Goal: Obtain resource: Obtain resource

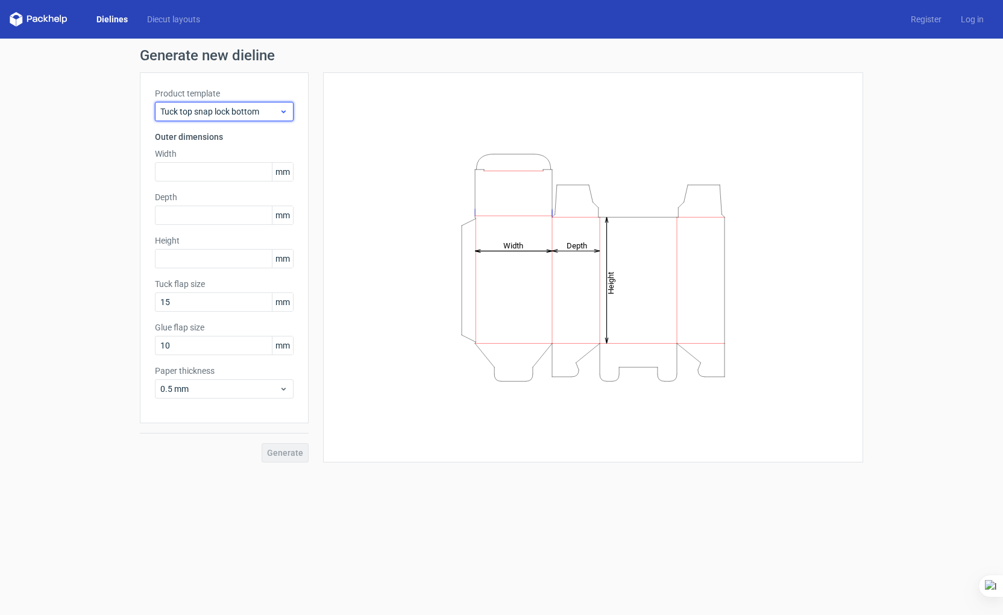
click at [253, 116] on span "Tuck top snap lock bottom" at bounding box center [219, 112] width 119 height 12
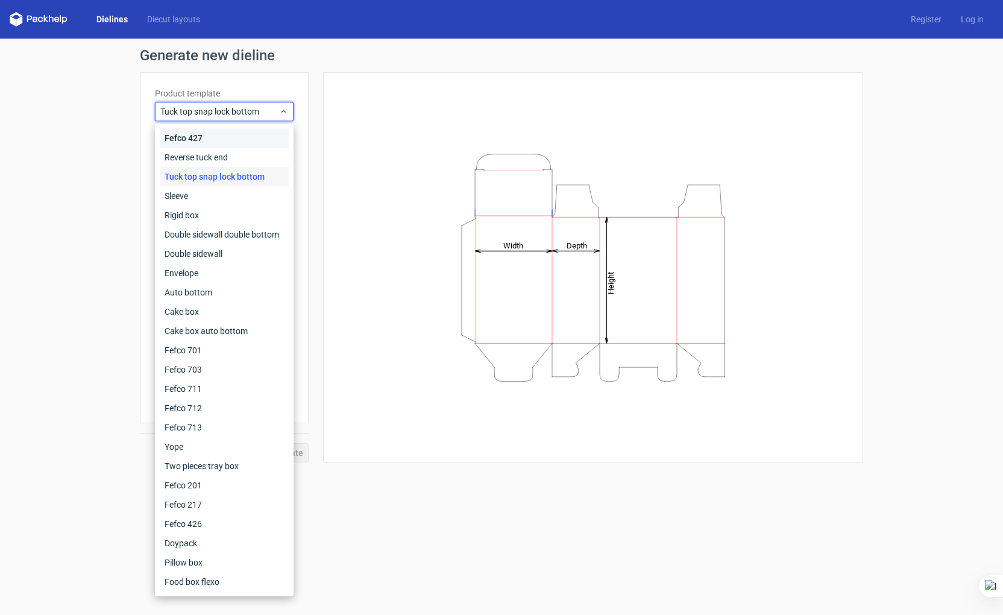
click at [219, 131] on div "Fefco 427" at bounding box center [224, 137] width 129 height 19
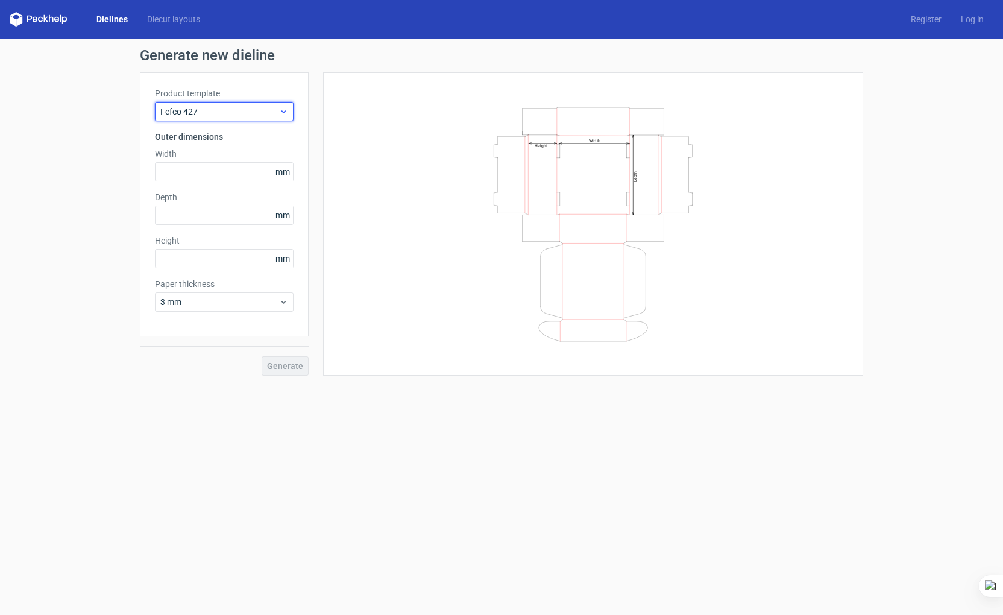
click at [221, 111] on span "Fefco 427" at bounding box center [219, 112] width 119 height 12
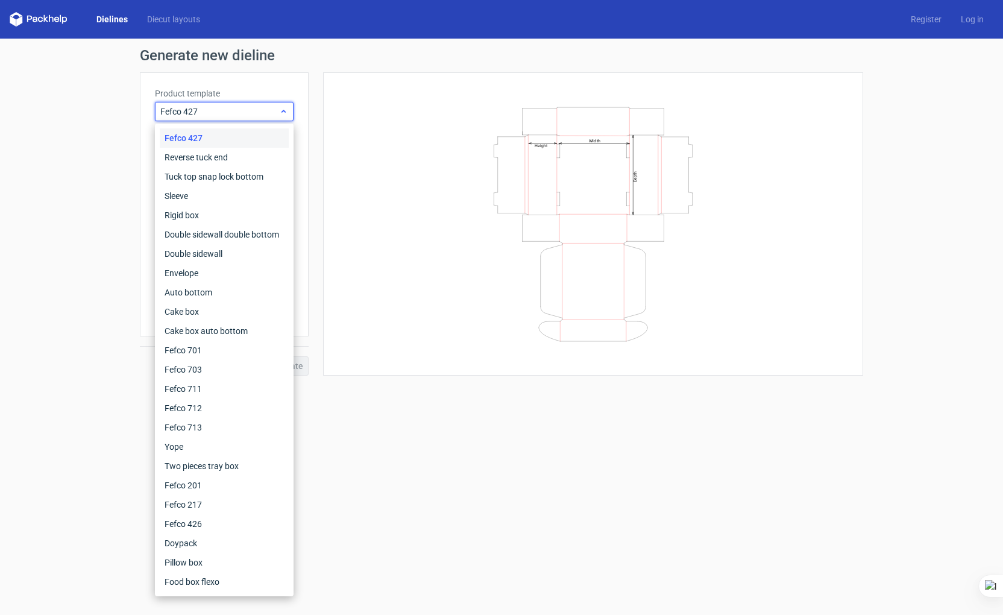
click at [208, 110] on span "Fefco 427" at bounding box center [219, 112] width 119 height 12
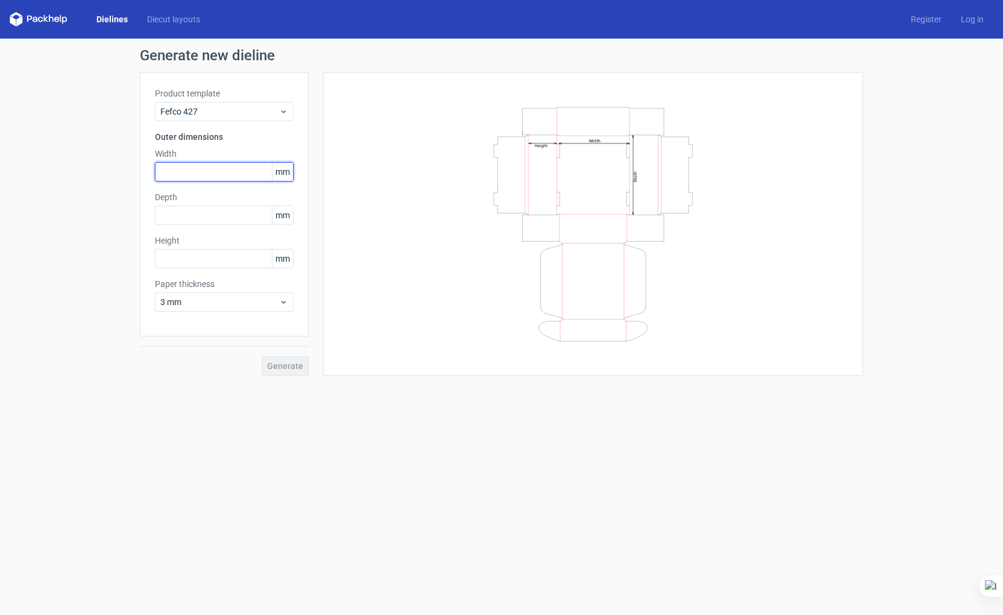
click at [191, 177] on input "text" at bounding box center [224, 171] width 139 height 19
click at [204, 109] on span "Fefco 427" at bounding box center [219, 112] width 119 height 12
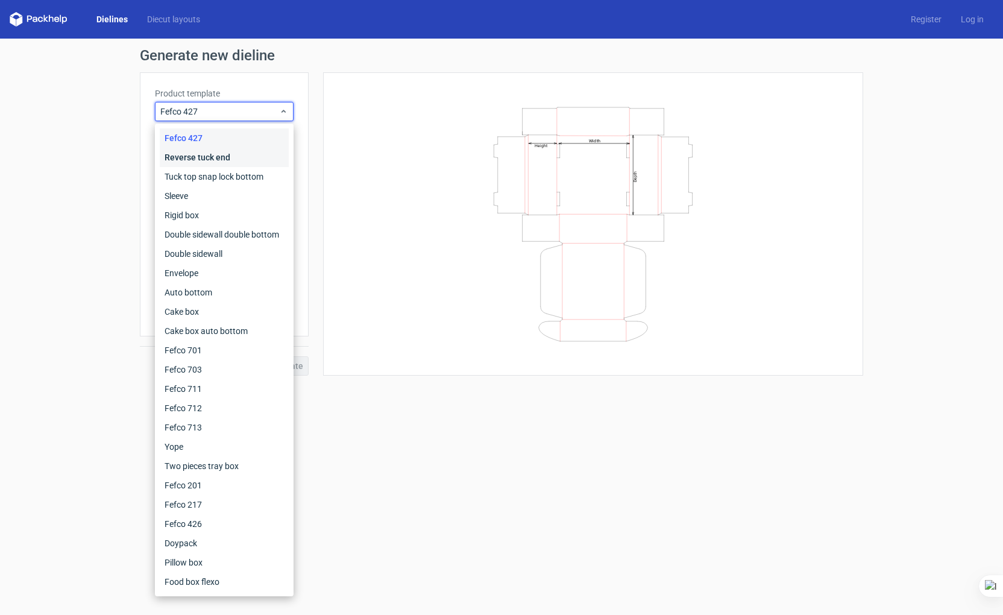
drag, startPoint x: 226, startPoint y: 154, endPoint x: 226, endPoint y: 134, distance: 19.9
click at [226, 153] on div "Reverse tuck end" at bounding box center [224, 157] width 129 height 19
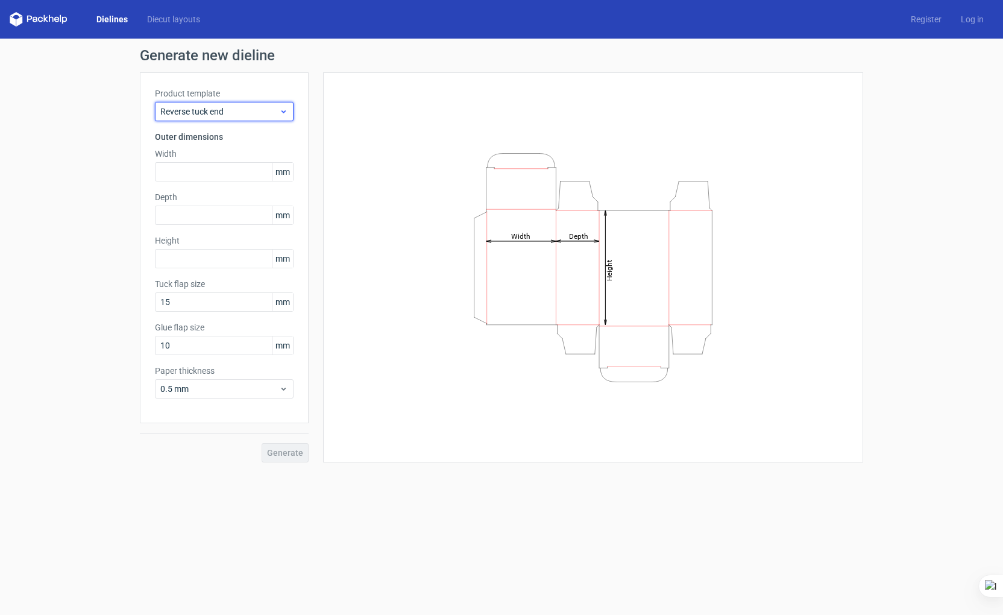
click at [223, 111] on span "Reverse tuck end" at bounding box center [219, 112] width 119 height 12
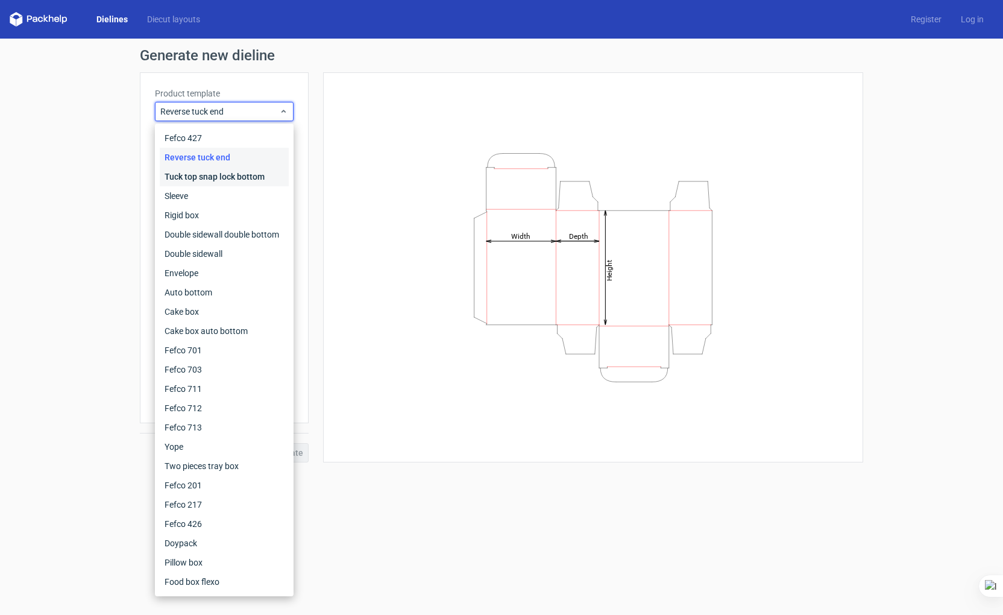
click at [209, 171] on div "Tuck top snap lock bottom" at bounding box center [224, 176] width 129 height 19
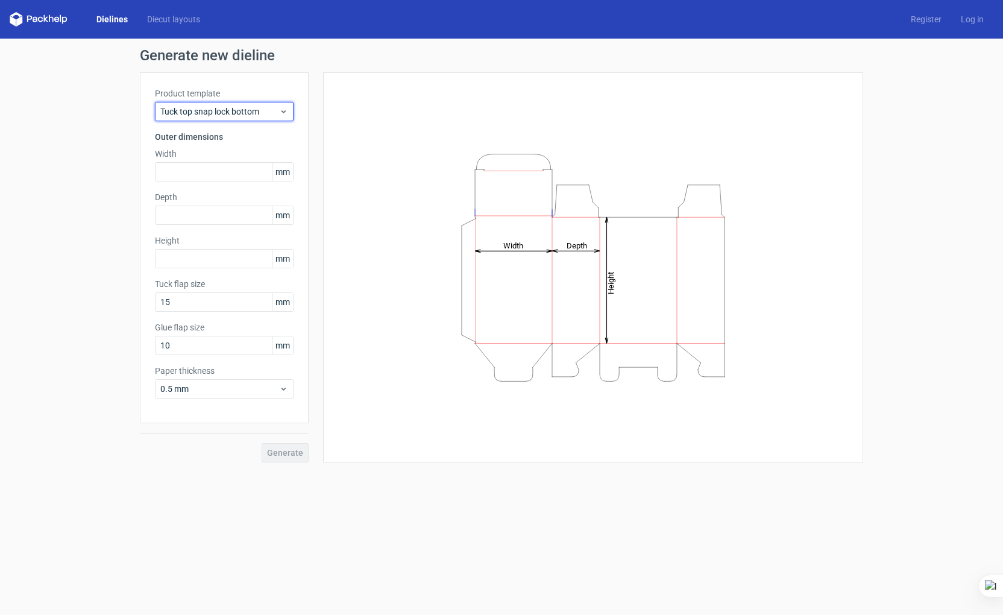
click at [211, 118] on div "Tuck top snap lock bottom" at bounding box center [224, 111] width 139 height 19
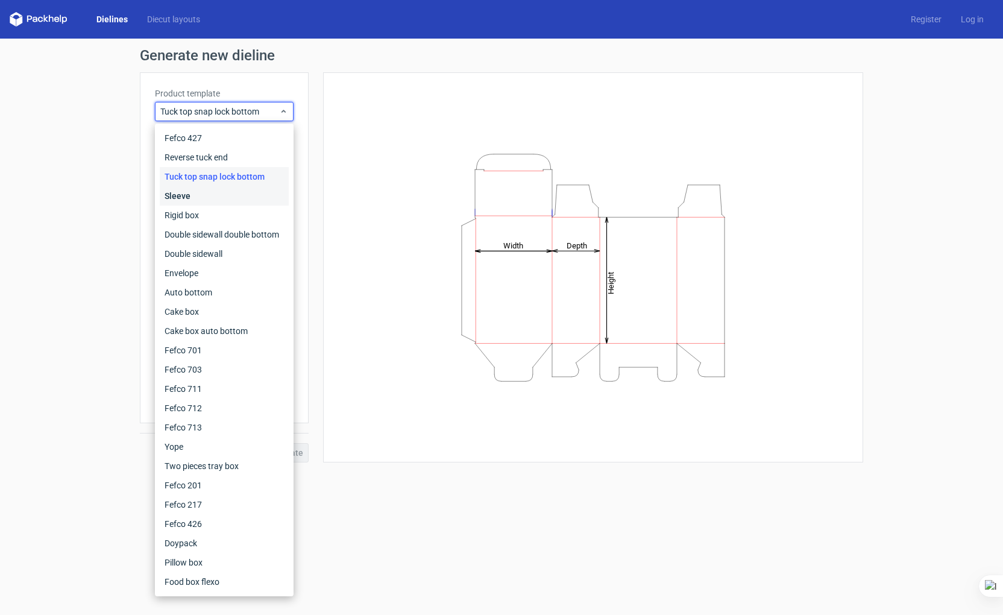
click at [208, 196] on div "Sleeve" at bounding box center [224, 195] width 129 height 19
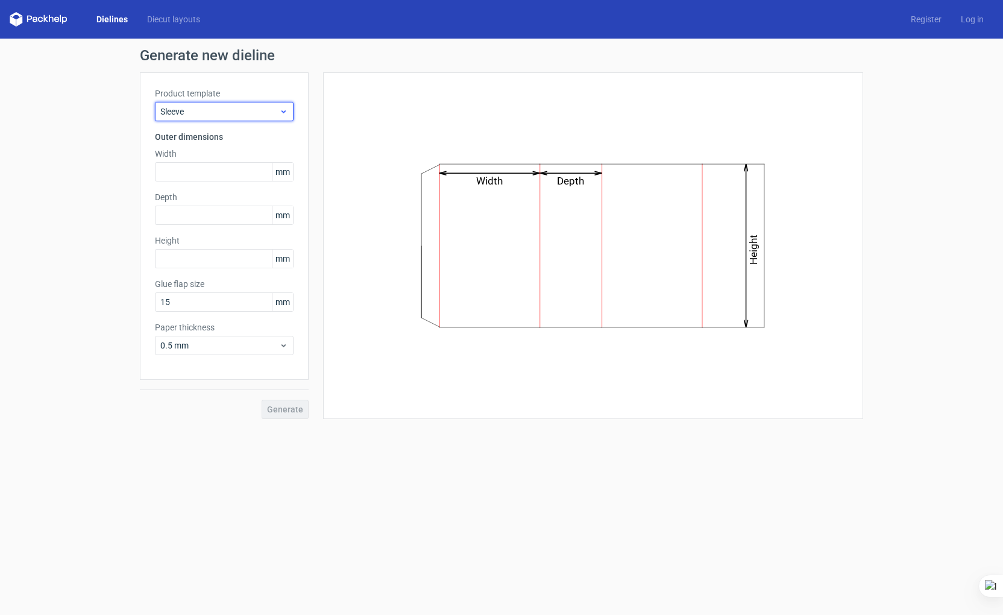
click at [213, 120] on div "Sleeve" at bounding box center [224, 111] width 139 height 19
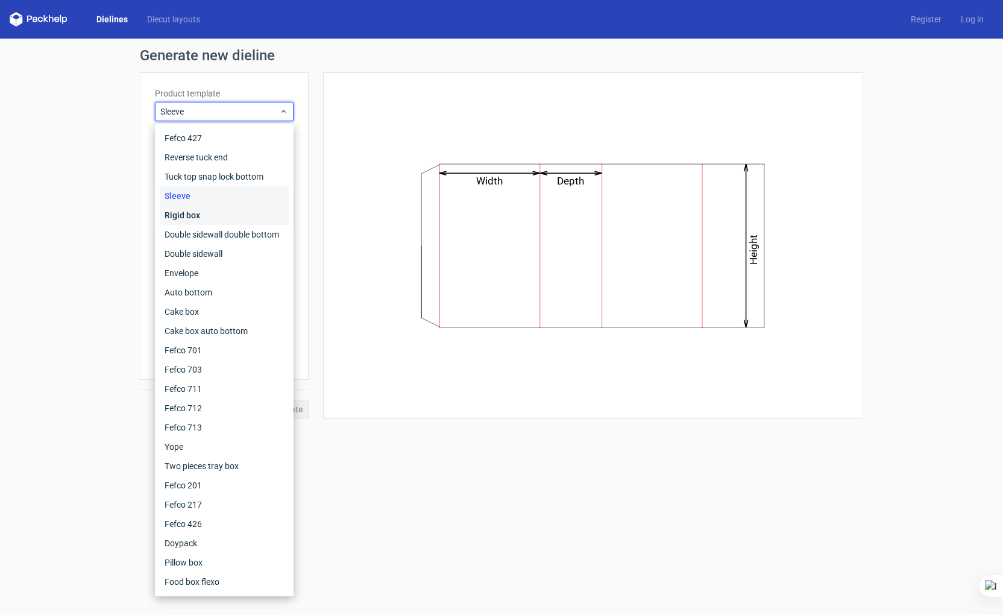
click at [202, 214] on div "Rigid box" at bounding box center [224, 215] width 129 height 19
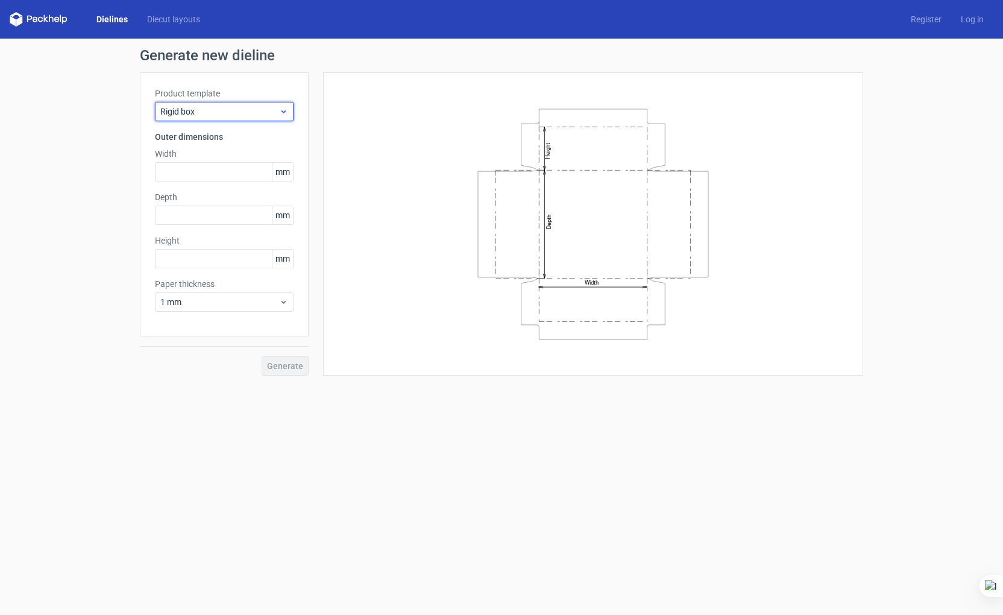
click at [204, 113] on span "Rigid box" at bounding box center [219, 112] width 119 height 12
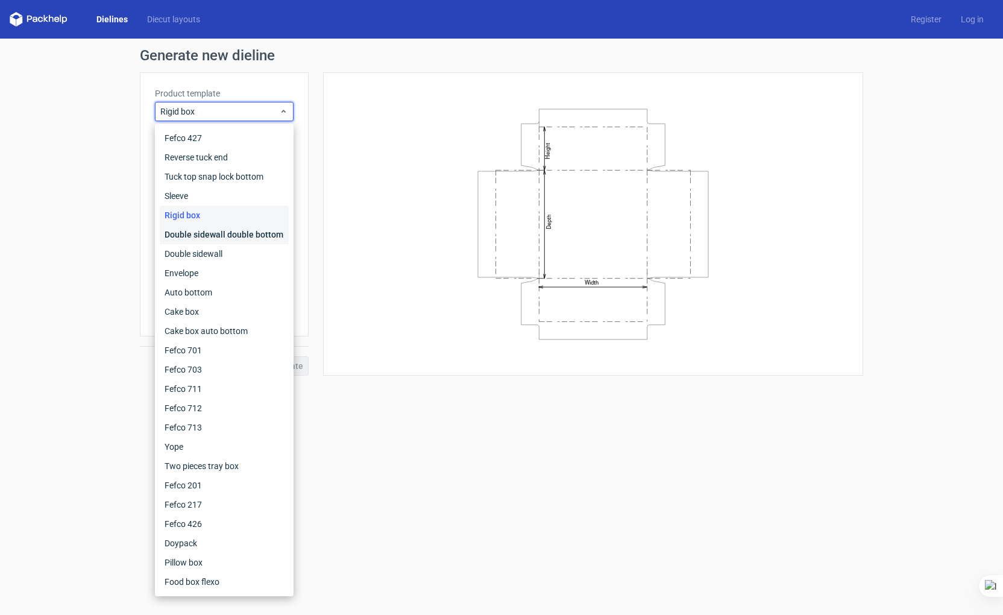
click at [196, 232] on div "Double sidewall double bottom" at bounding box center [224, 234] width 129 height 19
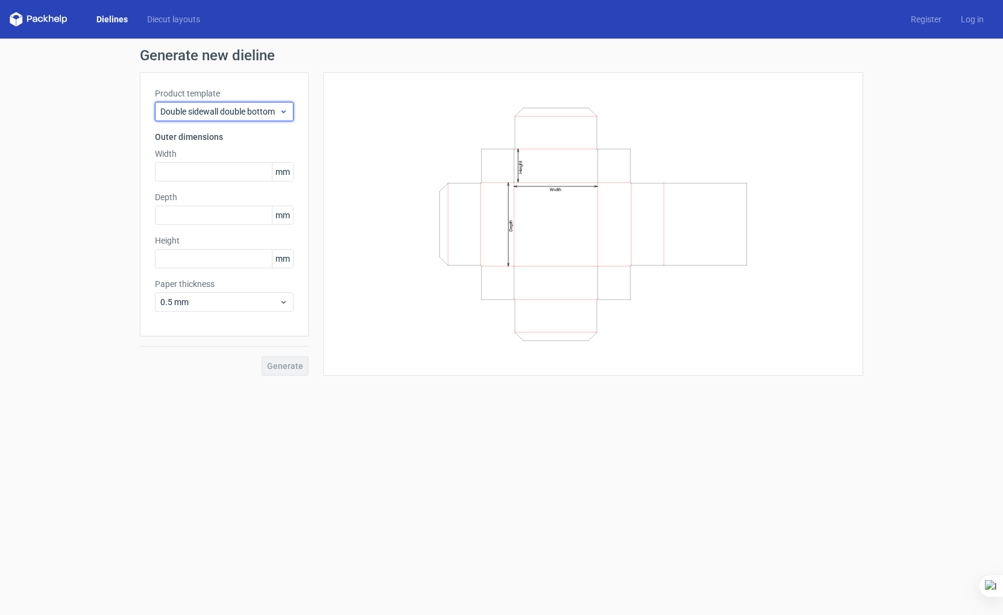
click at [190, 104] on div "Double sidewall double bottom" at bounding box center [224, 111] width 139 height 19
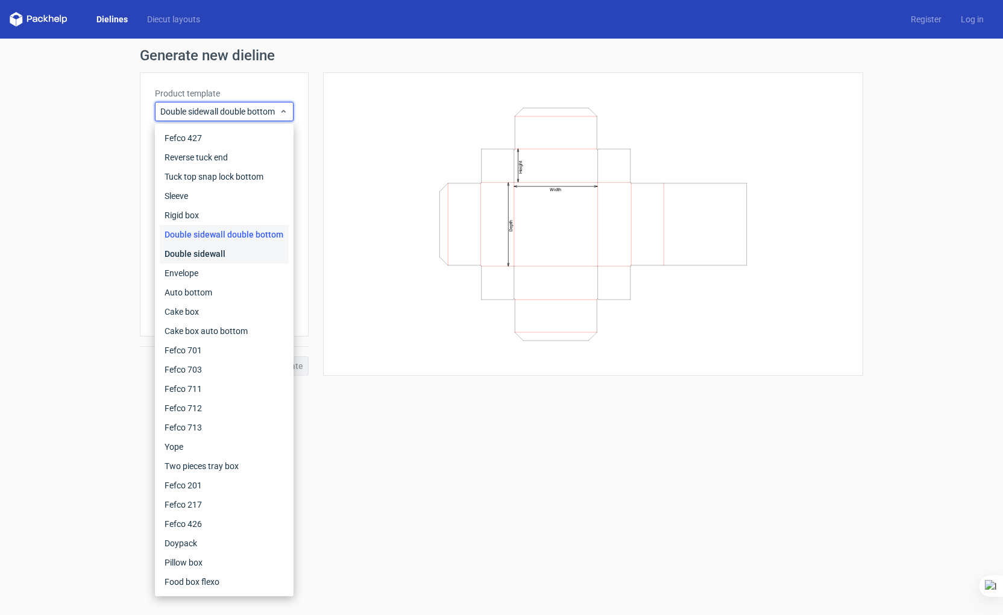
click at [211, 246] on div "Double sidewall" at bounding box center [224, 253] width 129 height 19
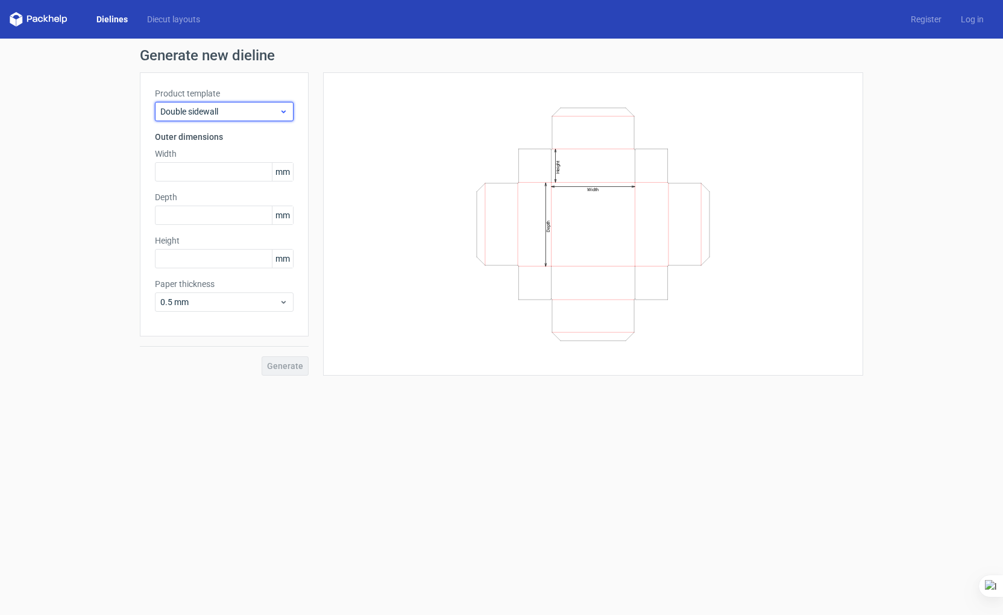
click at [203, 110] on span "Double sidewall" at bounding box center [219, 112] width 119 height 12
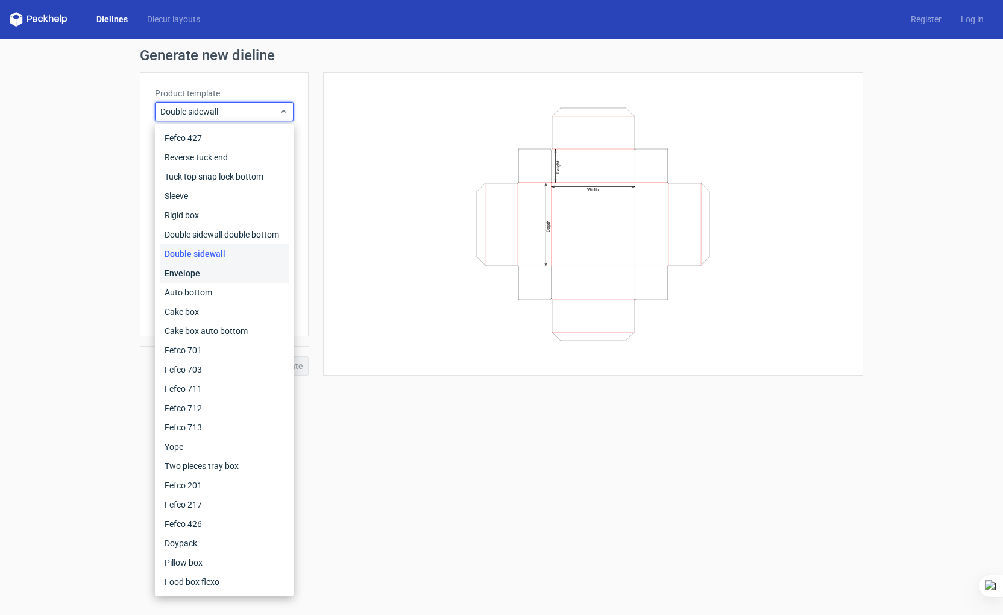
click at [226, 277] on div "Envelope" at bounding box center [224, 273] width 129 height 19
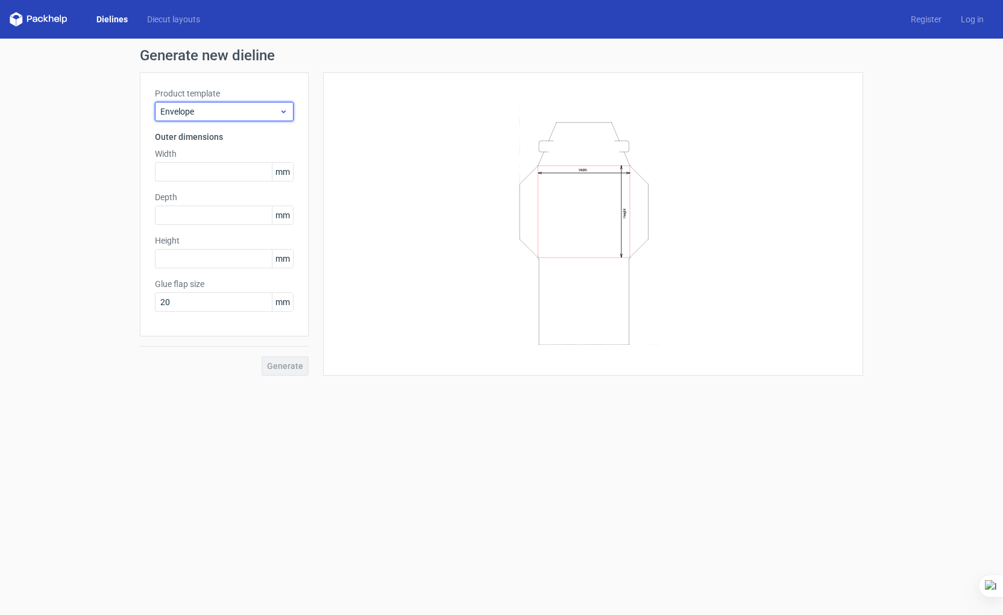
drag, startPoint x: 202, startPoint y: 109, endPoint x: 205, endPoint y: 119, distance: 10.1
click at [202, 109] on span "Envelope" at bounding box center [219, 112] width 119 height 12
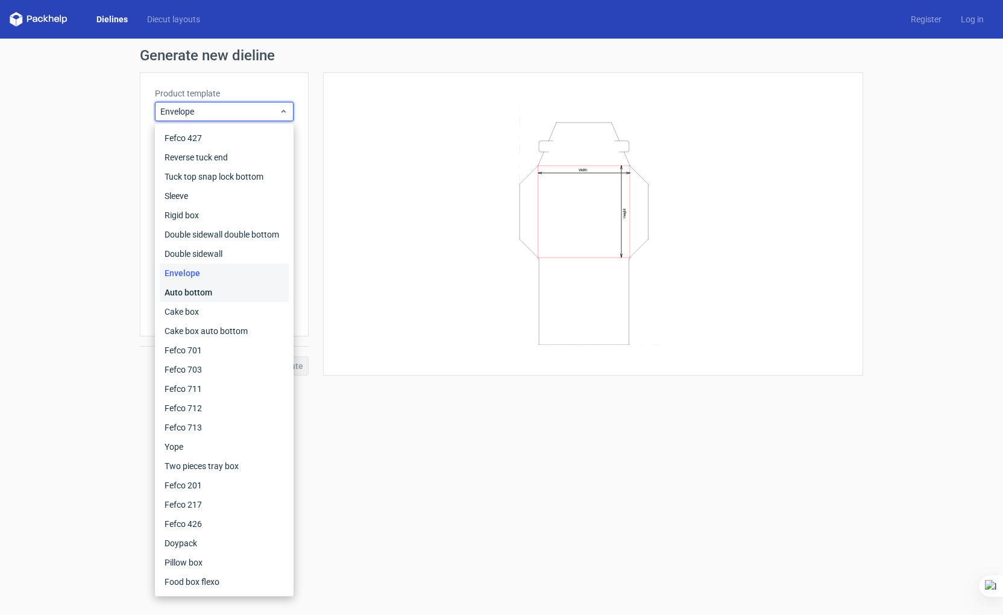
click at [229, 288] on div "Auto bottom" at bounding box center [224, 292] width 129 height 19
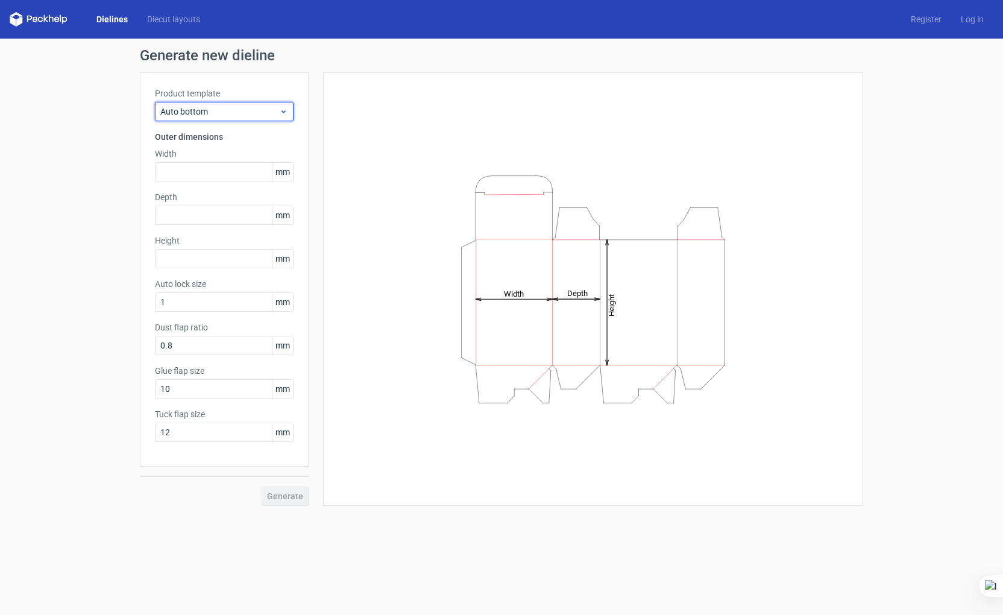
click at [208, 112] on span "Auto bottom" at bounding box center [219, 112] width 119 height 12
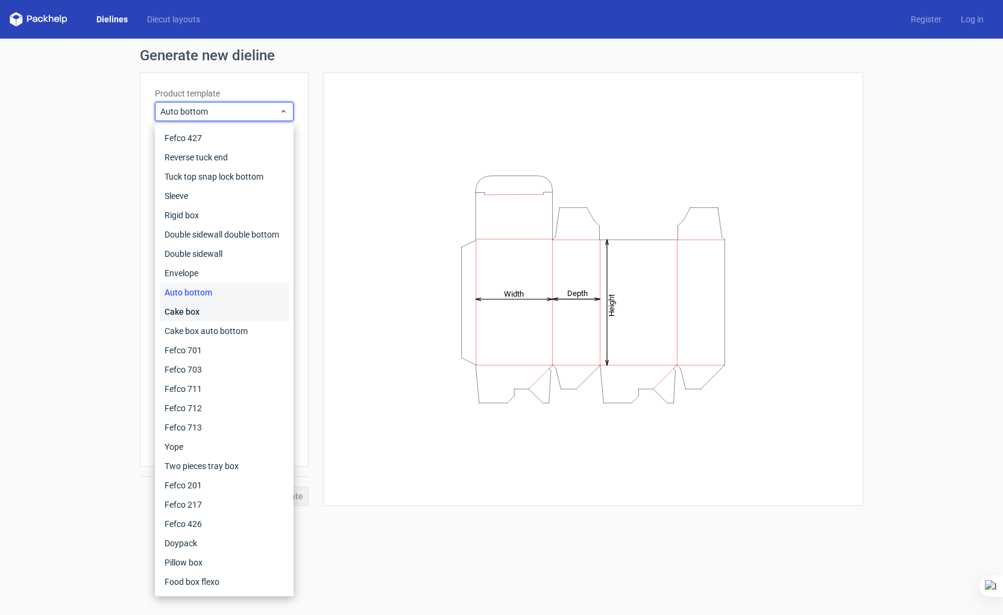
click at [221, 310] on div "Cake box" at bounding box center [224, 311] width 129 height 19
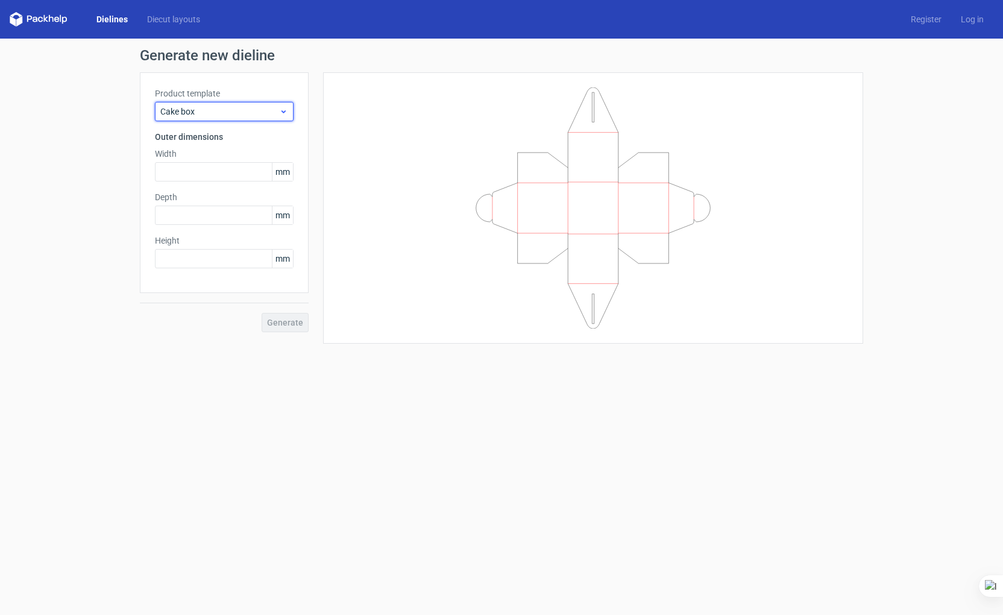
click at [196, 107] on span "Cake box" at bounding box center [219, 112] width 119 height 12
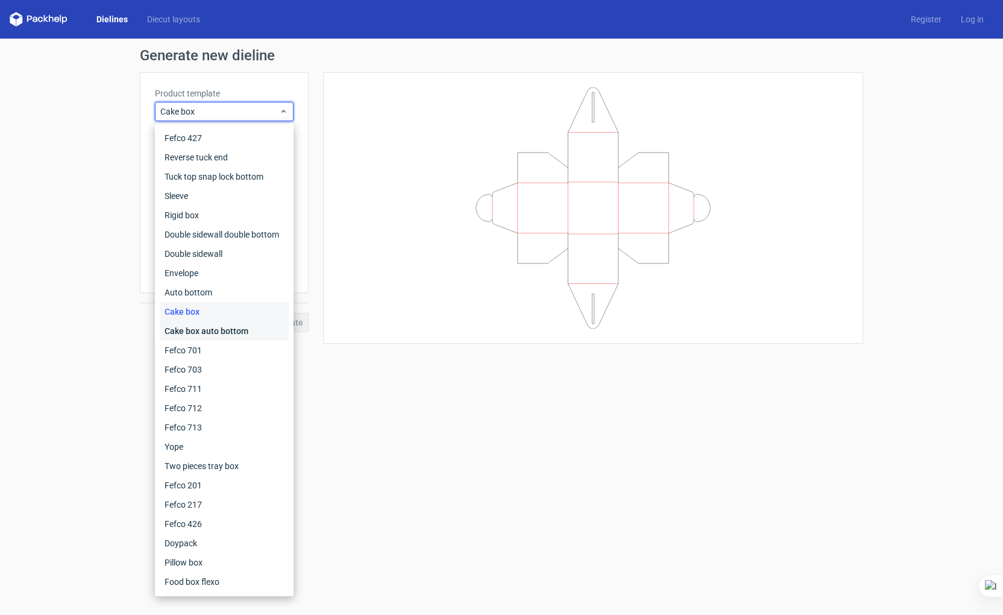
click at [214, 336] on div "Cake box auto bottom" at bounding box center [224, 330] width 129 height 19
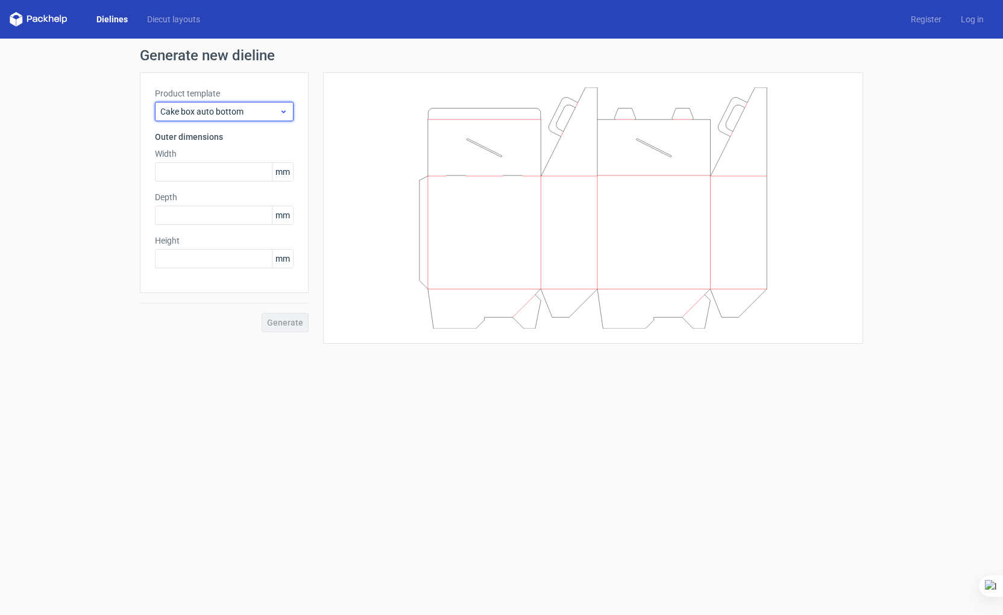
click at [187, 105] on div "Cake box auto bottom" at bounding box center [224, 111] width 139 height 19
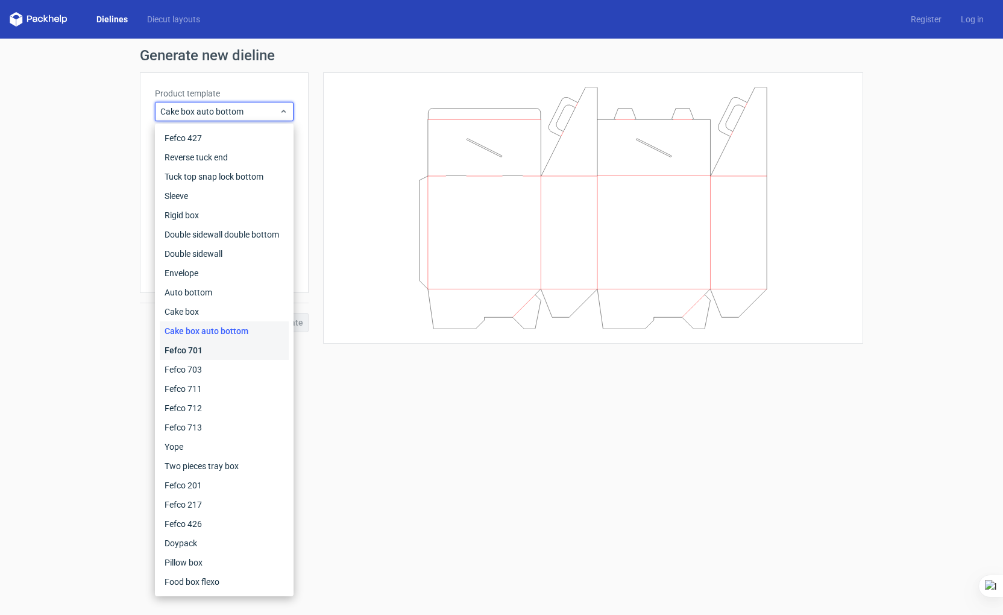
click at [244, 344] on div "Fefco 701" at bounding box center [224, 350] width 129 height 19
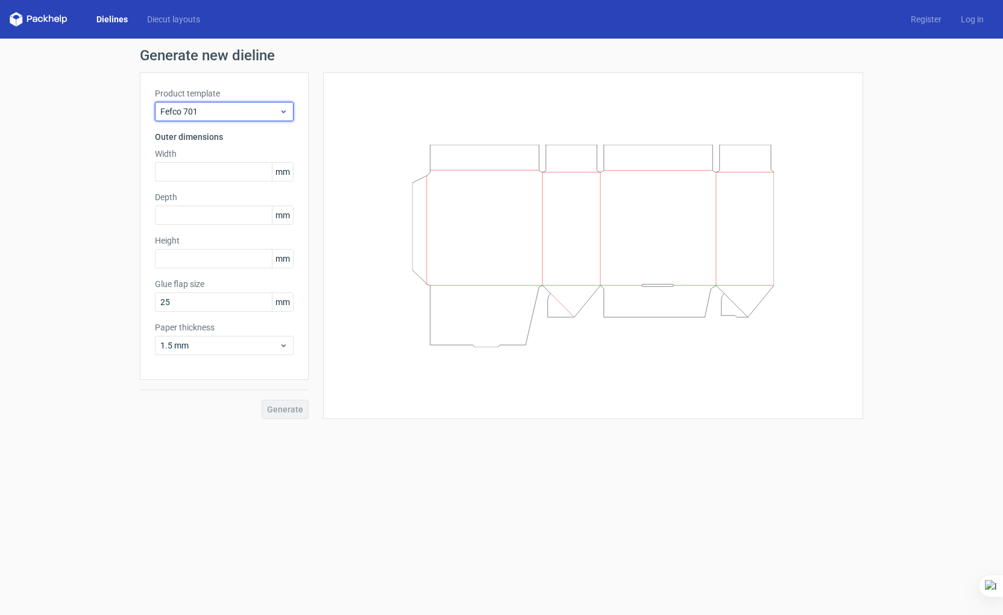
click at [206, 115] on span "Fefco 701" at bounding box center [219, 112] width 119 height 12
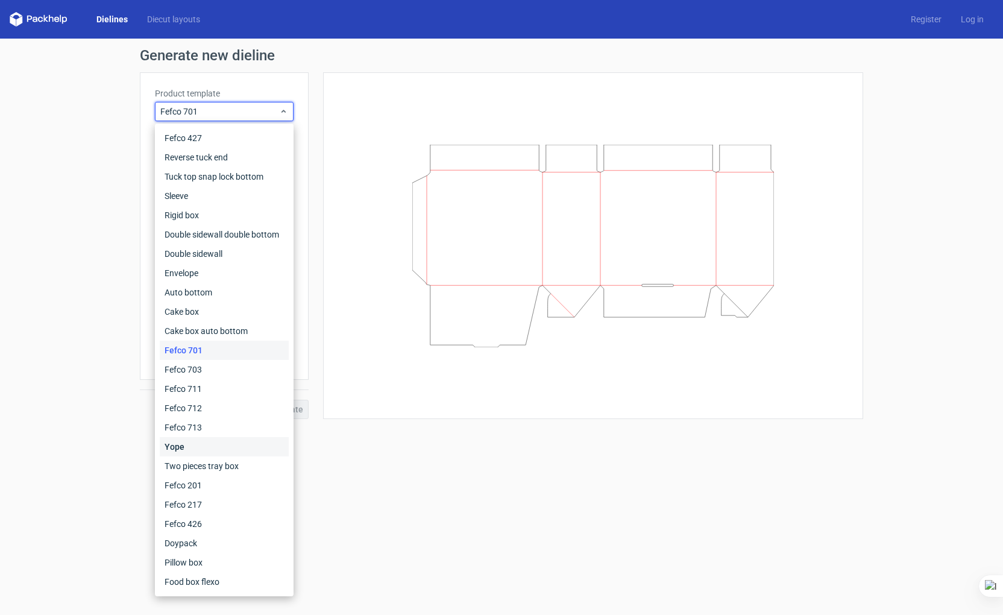
click at [198, 445] on div "Yope" at bounding box center [224, 446] width 129 height 19
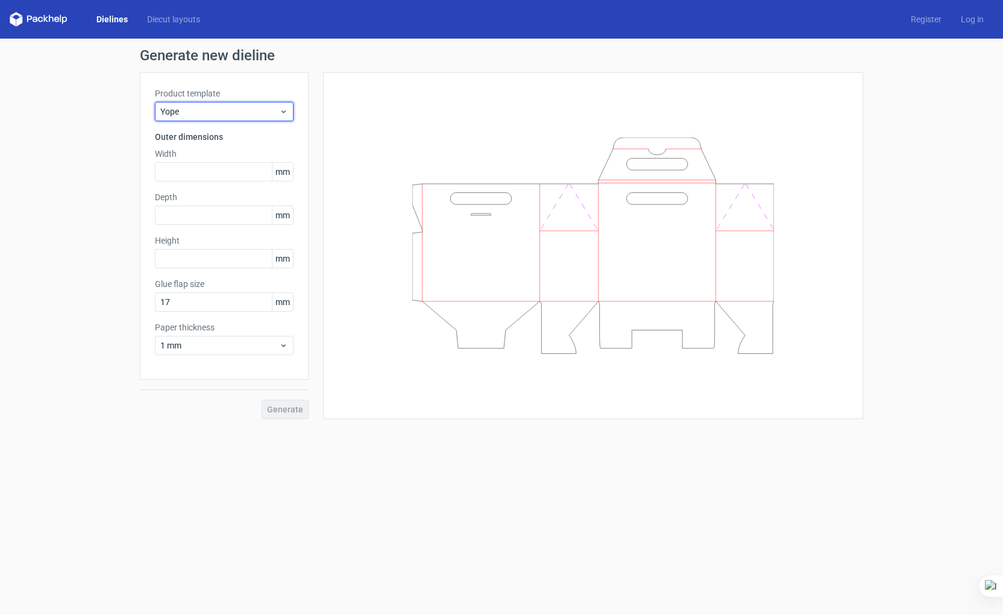
click at [219, 117] on span "Yope" at bounding box center [219, 112] width 119 height 12
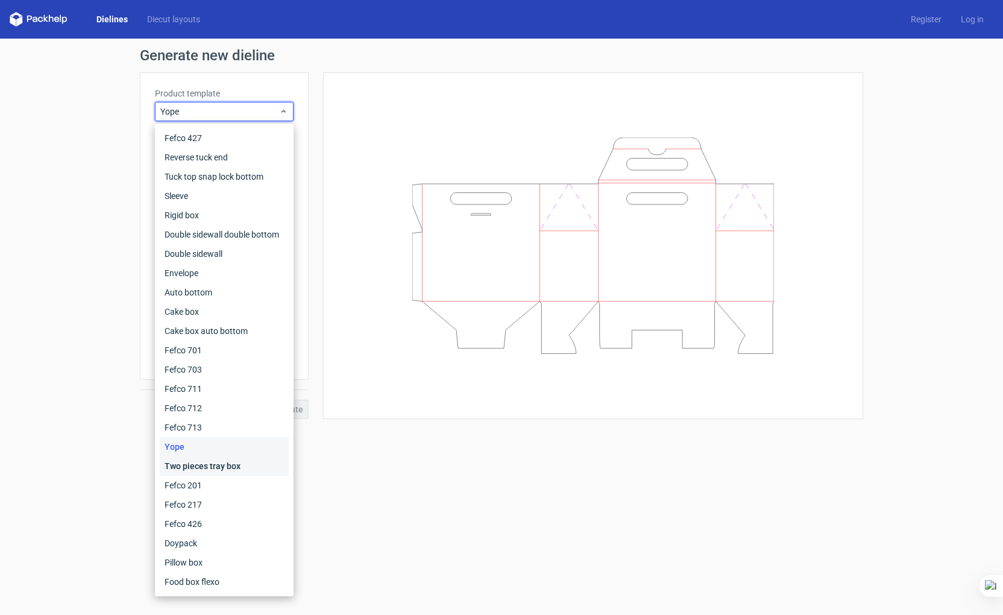
click at [239, 467] on div "Two pieces tray box" at bounding box center [224, 465] width 129 height 19
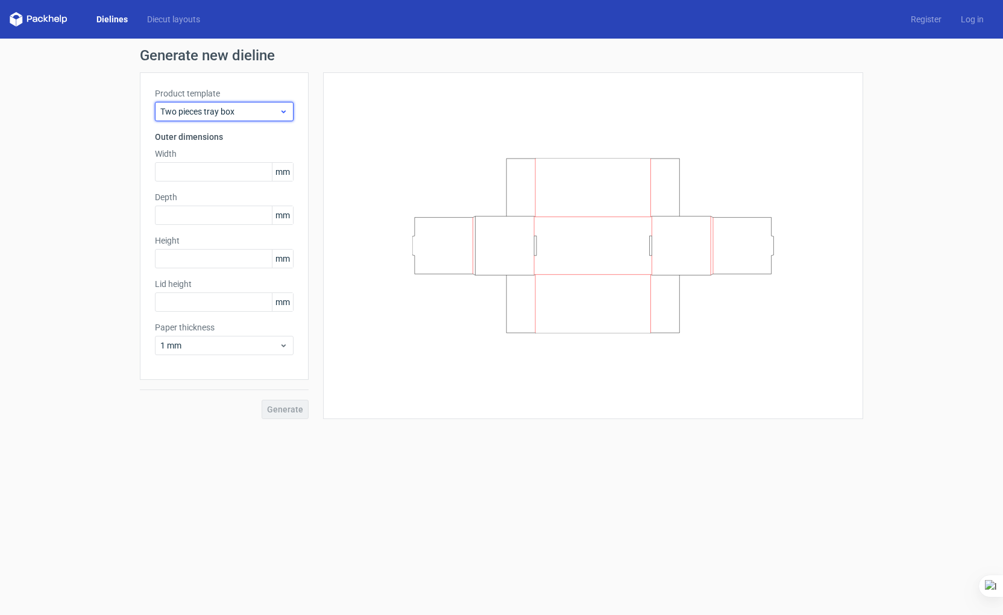
click at [219, 113] on span "Two pieces tray box" at bounding box center [219, 112] width 119 height 12
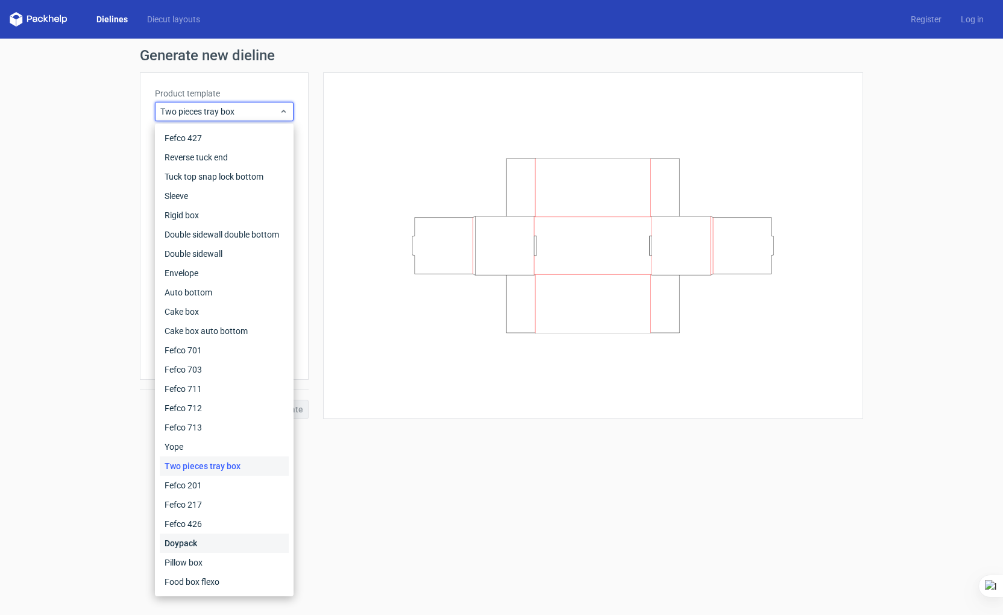
click at [220, 537] on div "Doypack" at bounding box center [224, 543] width 129 height 19
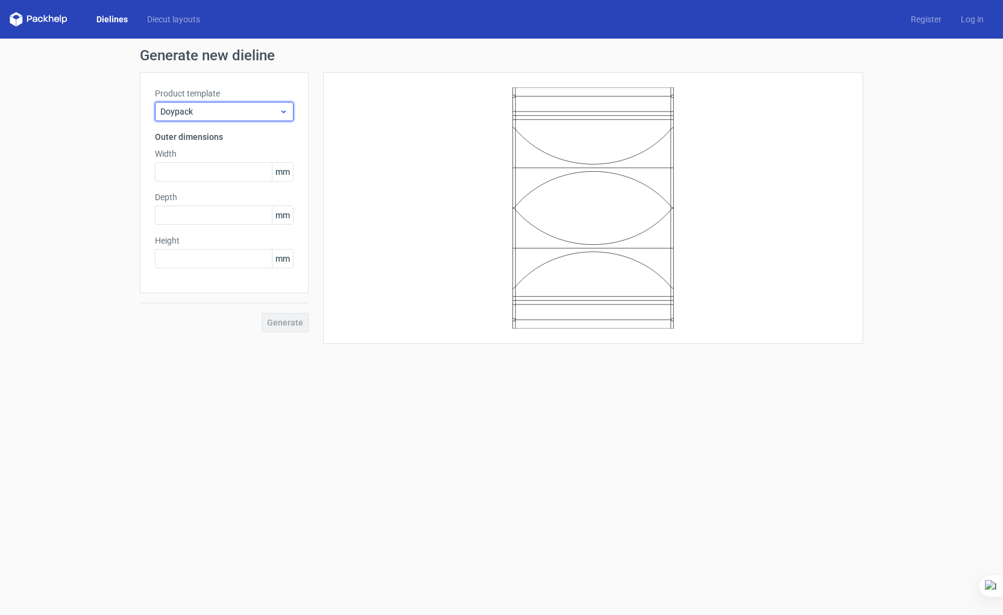
click at [240, 119] on div "Doypack" at bounding box center [224, 111] width 139 height 19
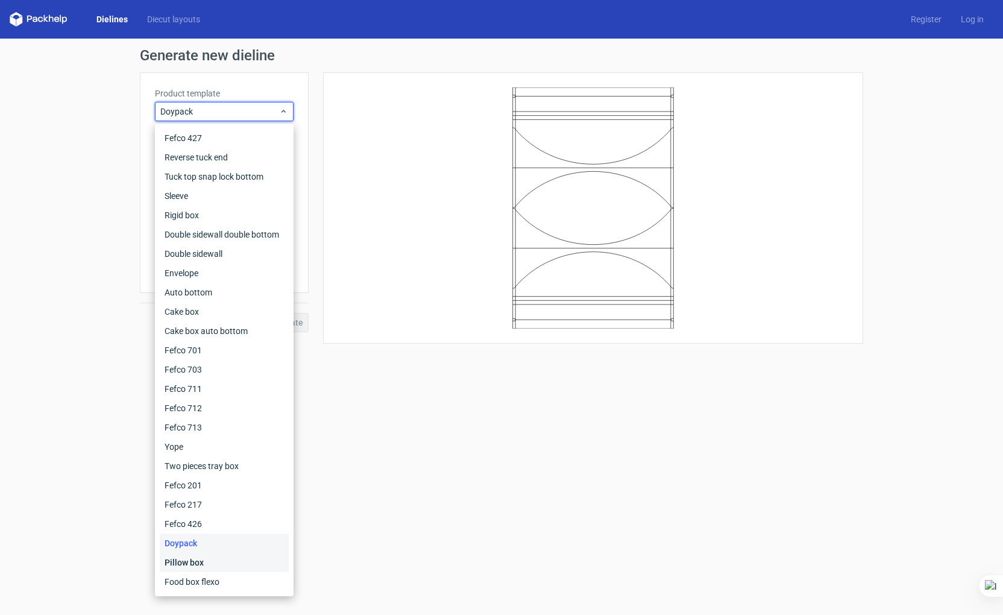
drag, startPoint x: 215, startPoint y: 563, endPoint x: 221, endPoint y: 515, distance: 48.7
click at [215, 563] on div "Pillow box" at bounding box center [224, 562] width 129 height 19
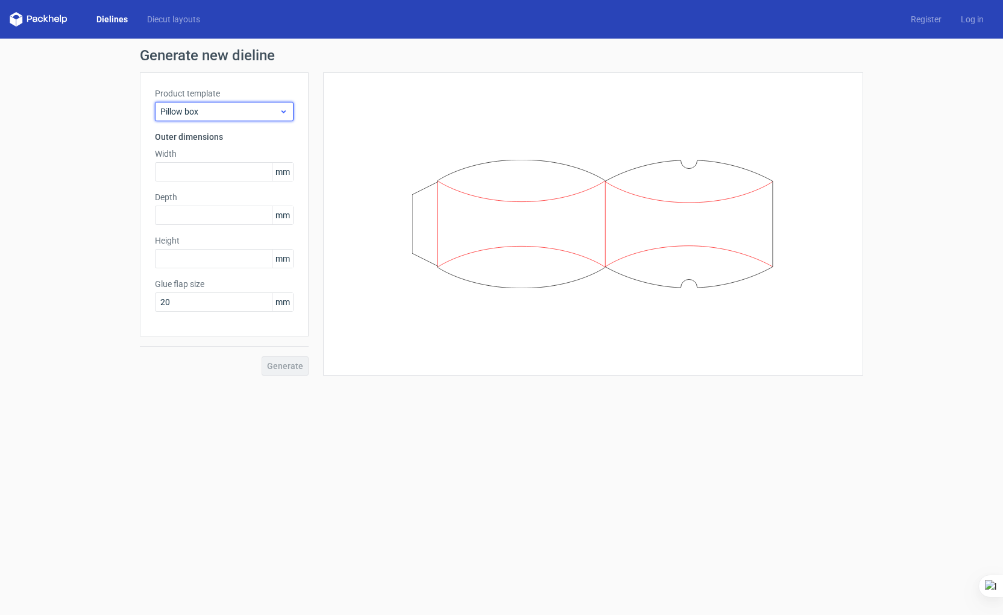
click at [233, 109] on span "Pillow box" at bounding box center [219, 112] width 119 height 12
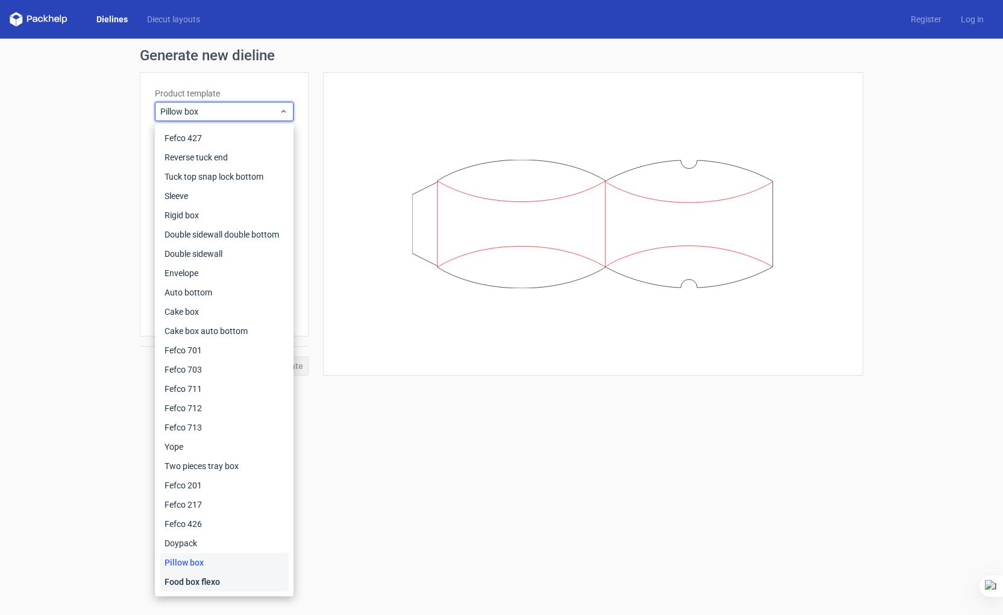
click at [236, 578] on div "Food box flexo" at bounding box center [224, 581] width 129 height 19
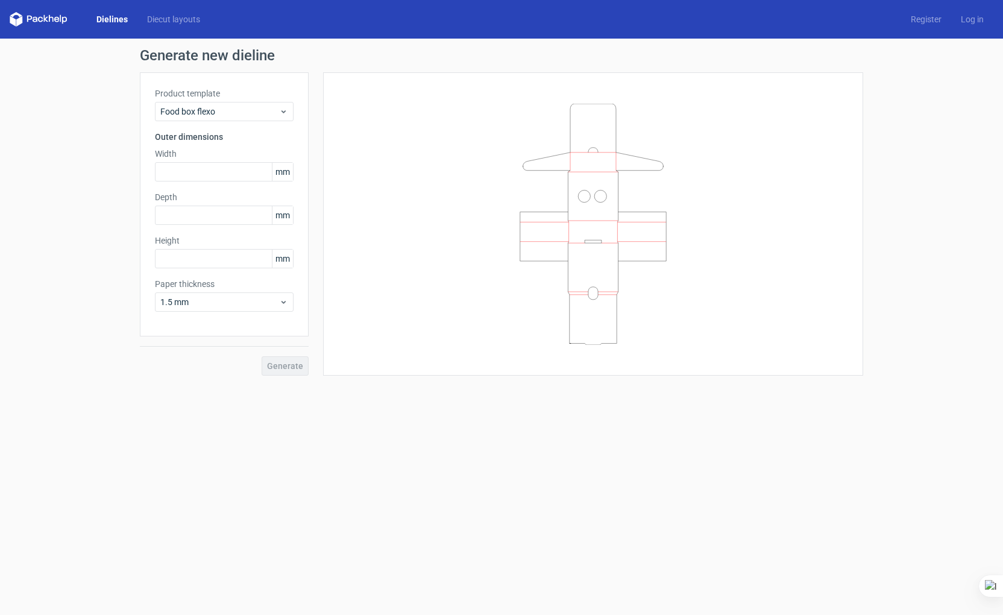
click at [215, 122] on div "Product template Food box flexo Outer dimensions Width mm Depth mm Height mm Pa…" at bounding box center [224, 204] width 169 height 264
click at [213, 117] on span "Food box flexo" at bounding box center [219, 112] width 119 height 12
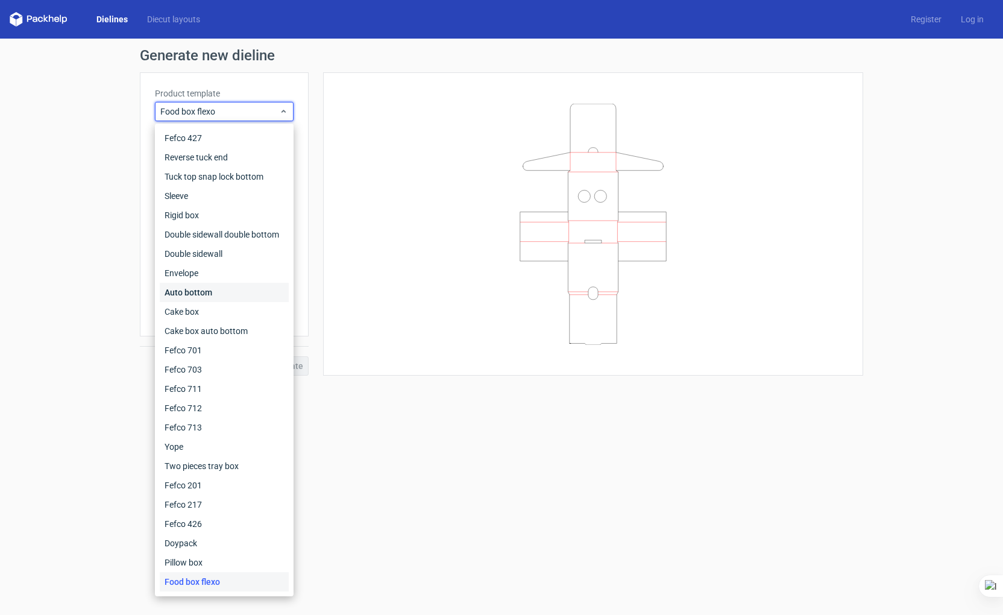
click at [219, 287] on div "Auto bottom" at bounding box center [224, 292] width 129 height 19
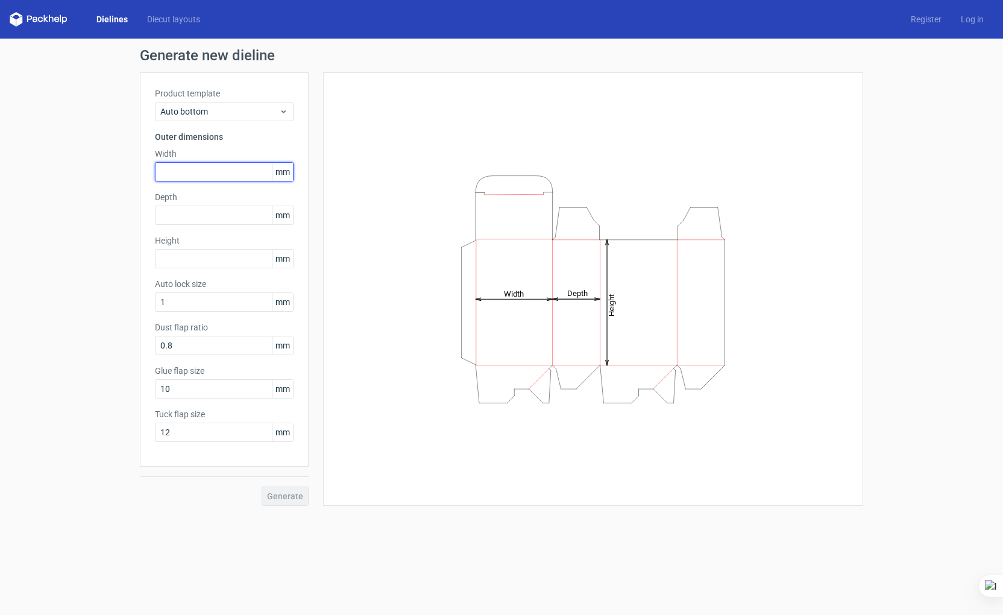
click at [207, 177] on input "text" at bounding box center [224, 171] width 139 height 19
type input "150"
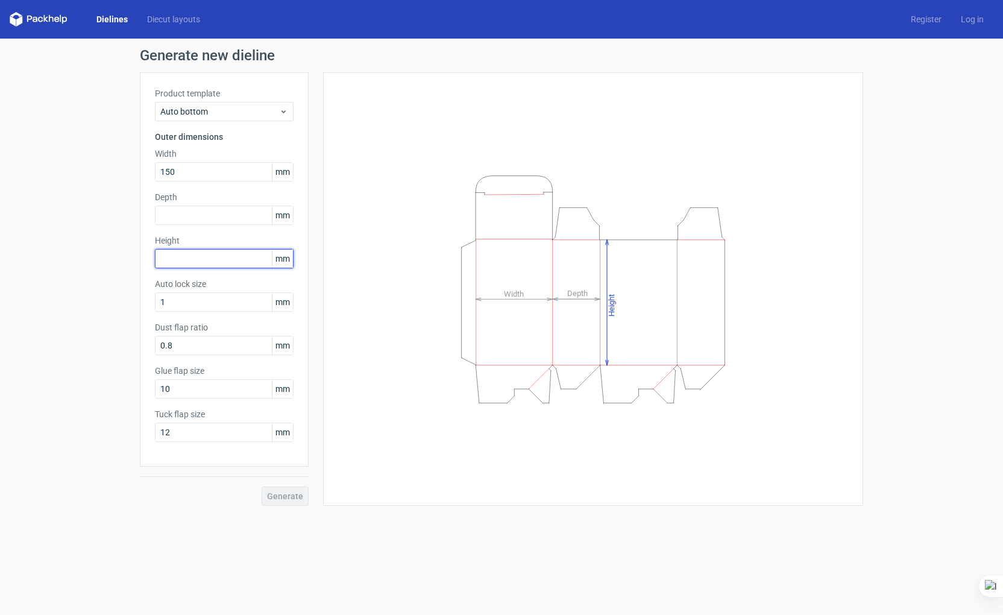
click at [188, 259] on input "text" at bounding box center [224, 258] width 139 height 19
type input "68"
click at [184, 218] on input "text" at bounding box center [224, 215] width 139 height 19
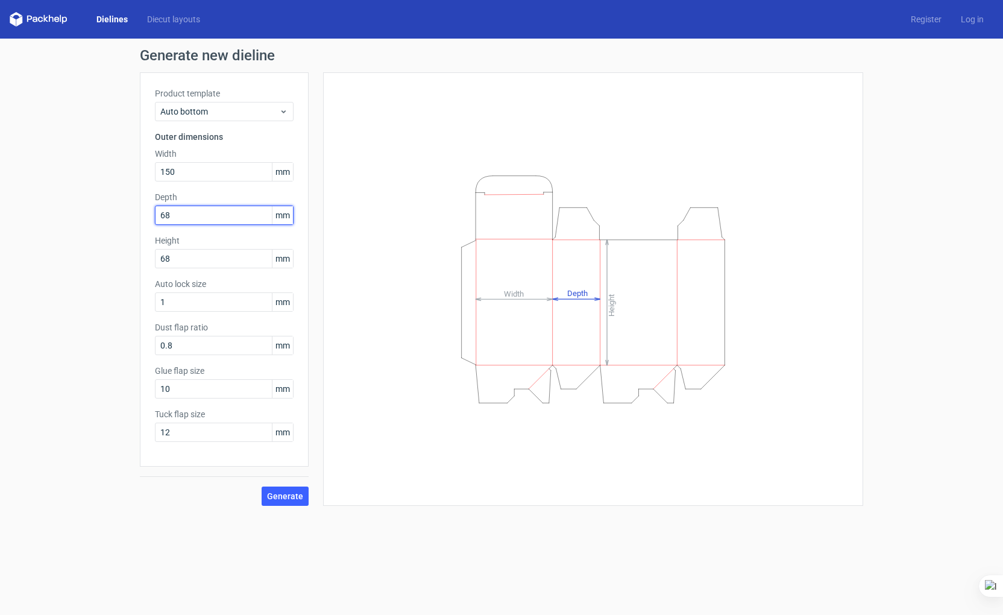
type input "68"
type input "32"
click at [283, 496] on span "Generate" at bounding box center [285, 496] width 36 height 8
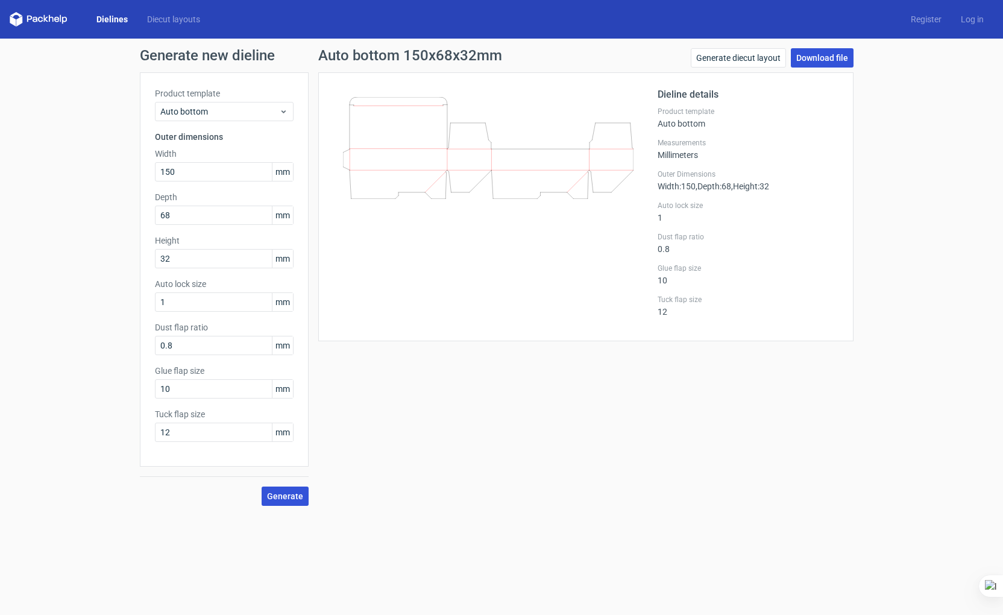
click at [803, 57] on link "Download file" at bounding box center [822, 57] width 63 height 19
click at [215, 112] on span "Auto bottom" at bounding box center [219, 112] width 119 height 12
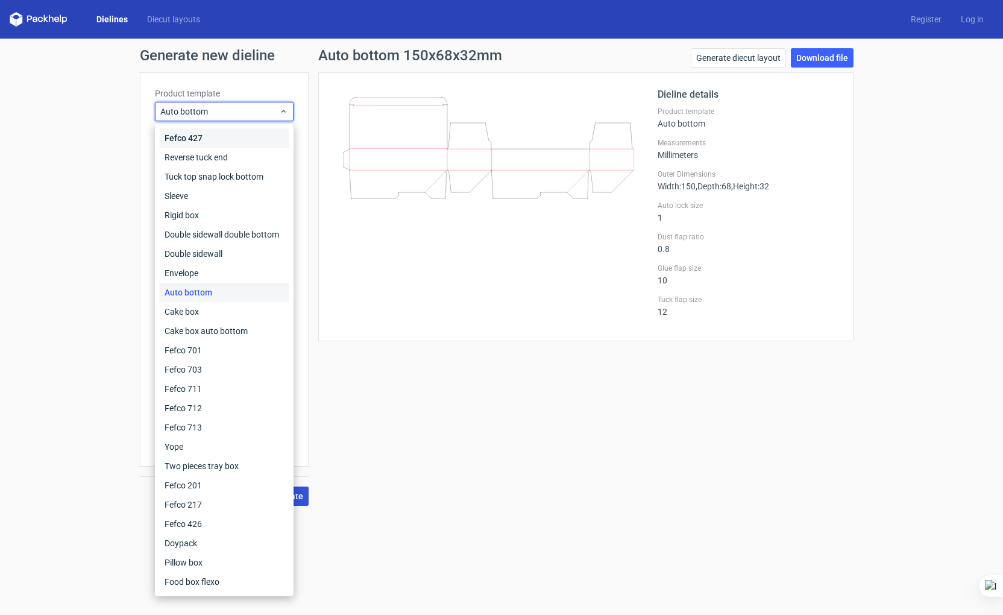
click at [199, 133] on div "Fefco 427" at bounding box center [224, 137] width 129 height 19
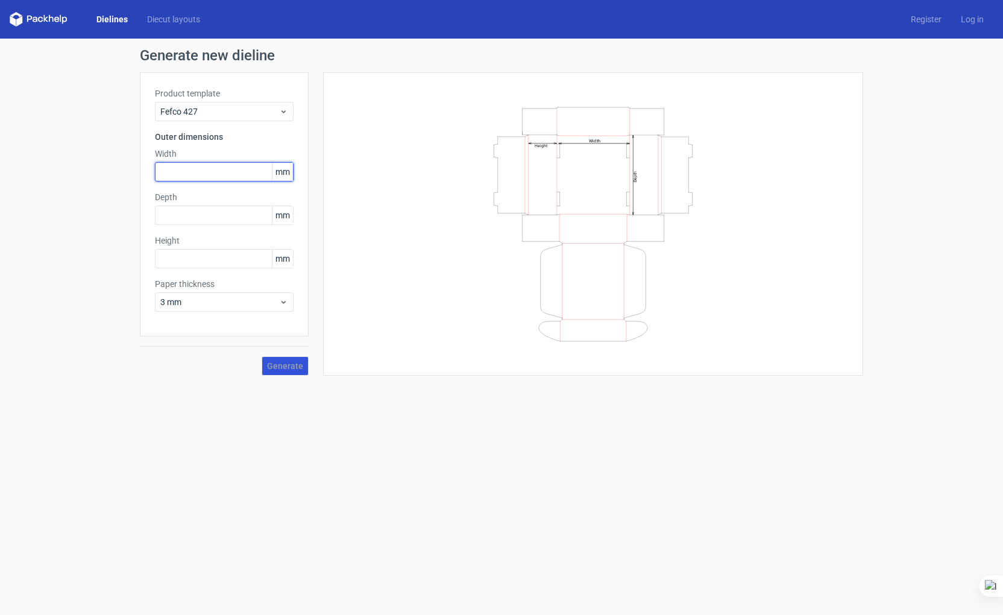
click at [185, 171] on input "text" at bounding box center [224, 171] width 139 height 19
click at [174, 167] on input "text" at bounding box center [224, 171] width 139 height 19
click at [187, 229] on div "Product template Fefco 427 Outer dimensions Width mm Depth mm Height mm Paper t…" at bounding box center [224, 204] width 169 height 264
click at [196, 215] on input "text" at bounding box center [224, 215] width 139 height 19
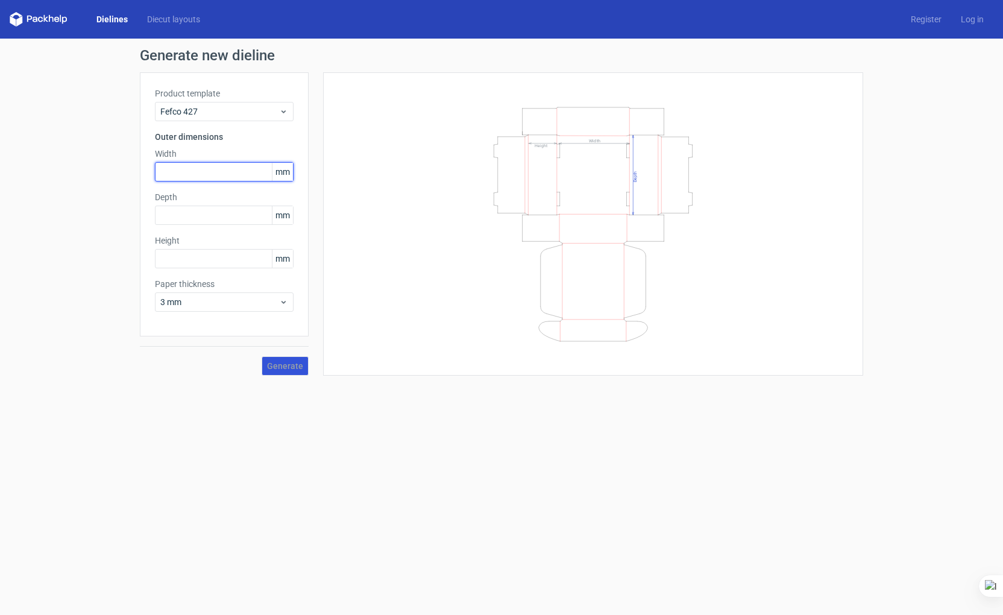
click at [174, 180] on input "text" at bounding box center [224, 171] width 139 height 19
type input "150"
type input "68"
type input "32"
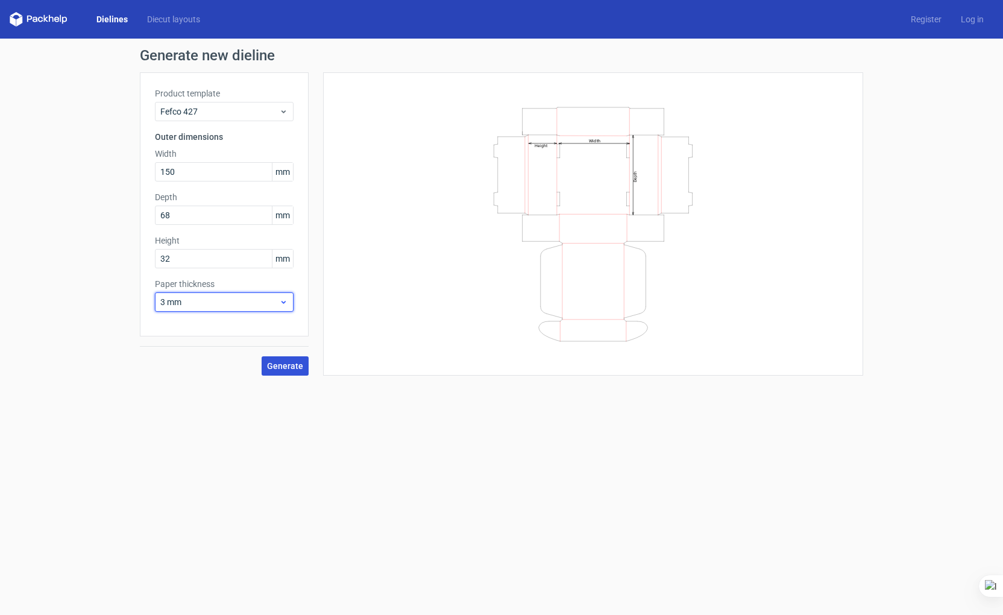
click at [279, 305] on span "3 mm" at bounding box center [219, 302] width 119 height 12
click at [265, 333] on div "0.4 mm" at bounding box center [224, 328] width 129 height 19
click at [302, 367] on span "Generate" at bounding box center [285, 366] width 36 height 8
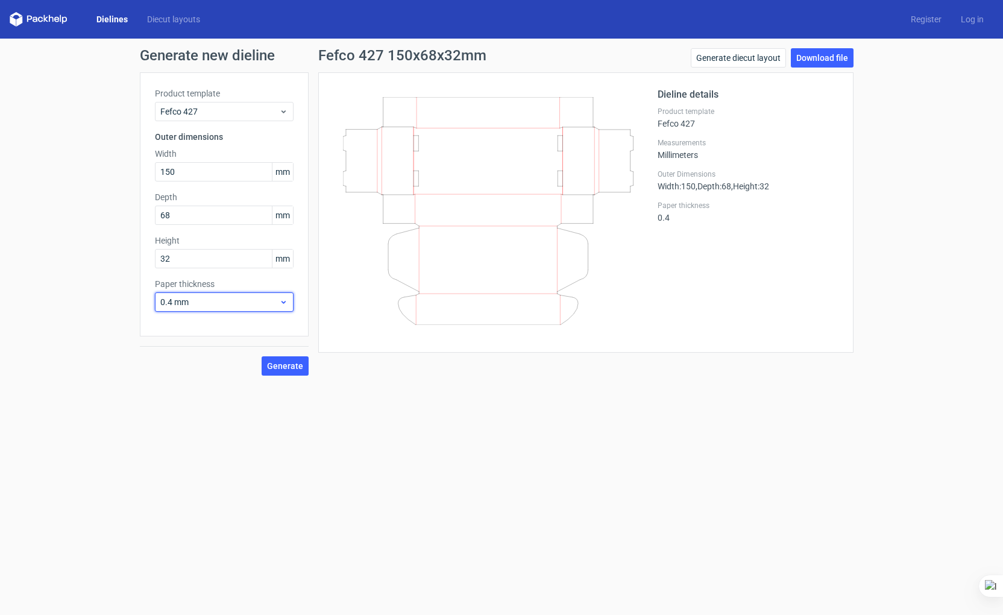
click at [214, 306] on span "0.4 mm" at bounding box center [219, 302] width 119 height 12
click at [210, 306] on span "0.4 mm" at bounding box center [219, 302] width 119 height 12
click at [207, 347] on div "0.5 mm" at bounding box center [224, 347] width 129 height 19
click at [274, 365] on span "Generate" at bounding box center [285, 366] width 36 height 8
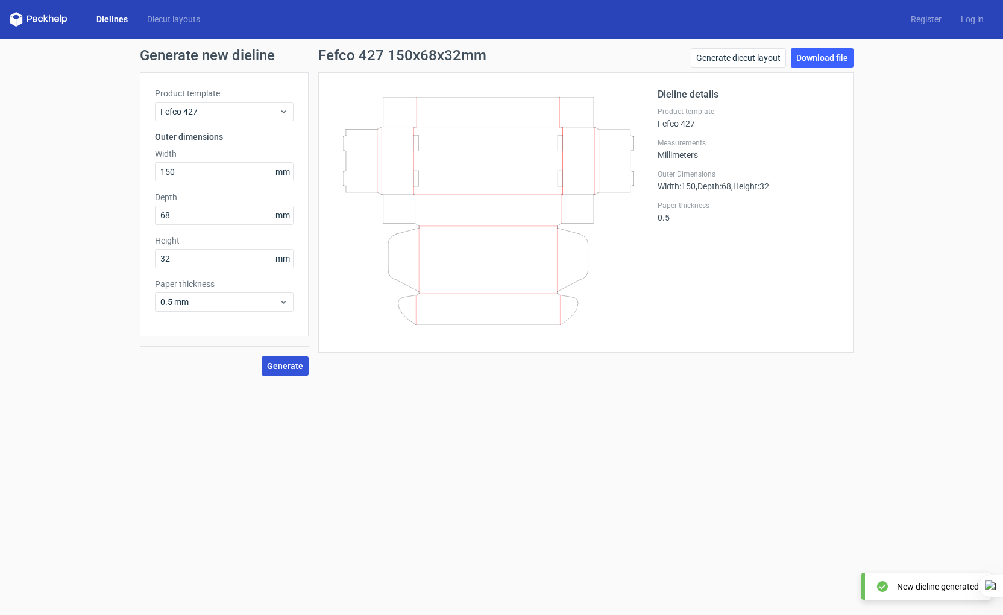
click at [287, 362] on span "Generate" at bounding box center [285, 366] width 36 height 8
click at [190, 106] on span "Fefco 427" at bounding box center [219, 112] width 119 height 12
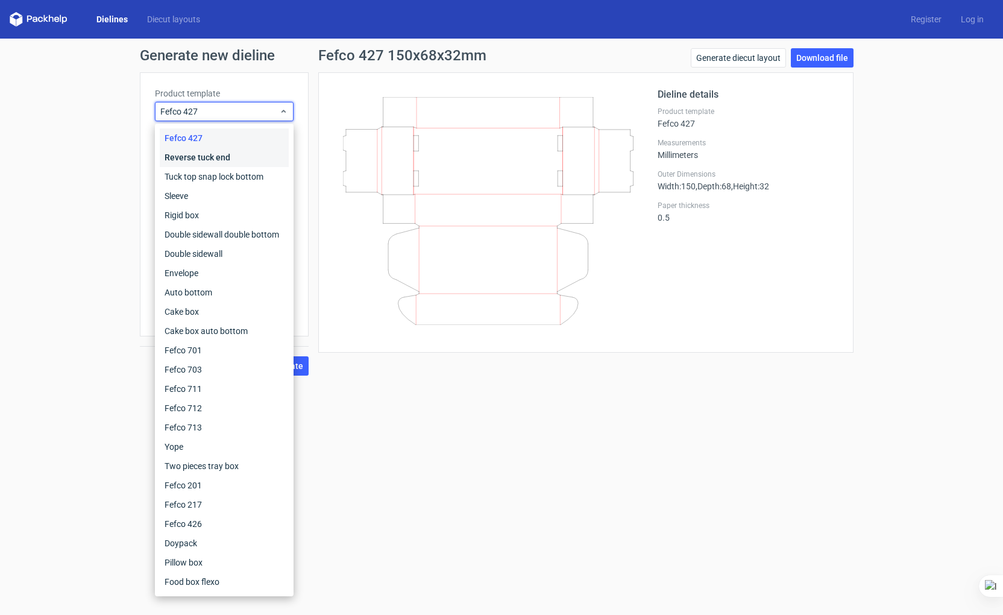
click at [210, 157] on div "Reverse tuck end" at bounding box center [224, 157] width 129 height 19
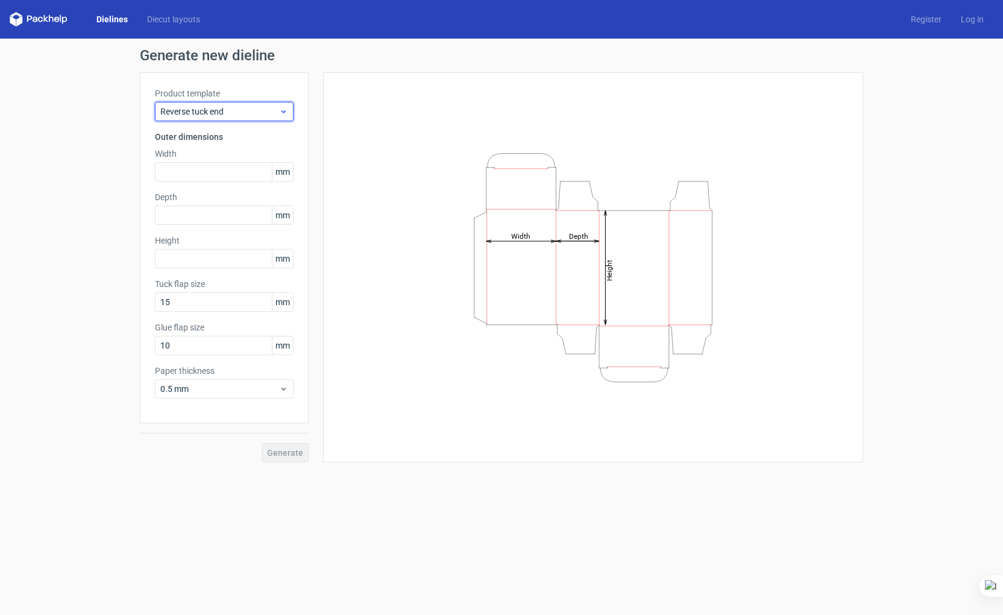
click at [203, 110] on span "Reverse tuck end" at bounding box center [219, 112] width 119 height 12
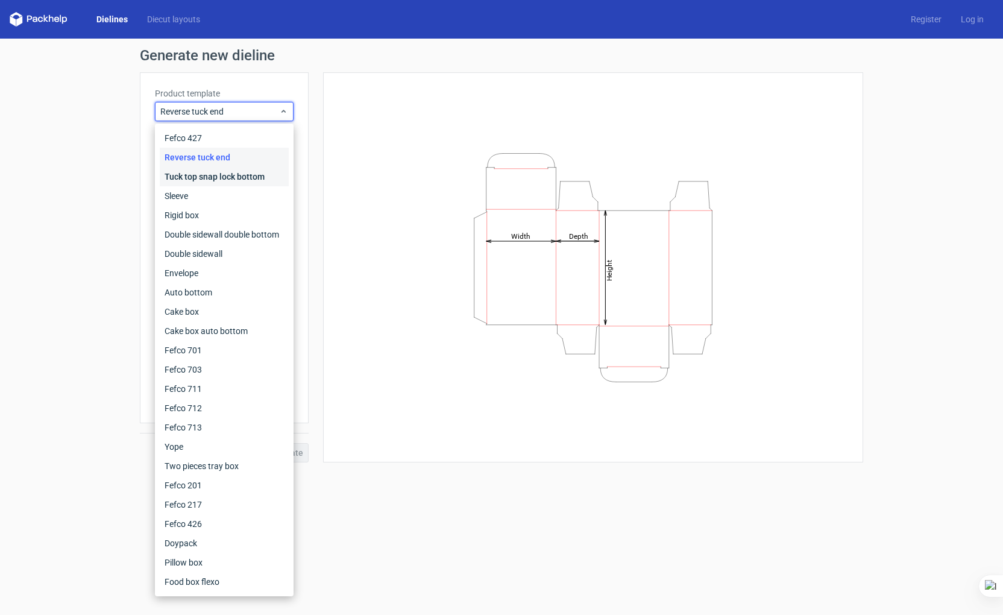
click at [194, 172] on div "Tuck top snap lock bottom" at bounding box center [224, 176] width 129 height 19
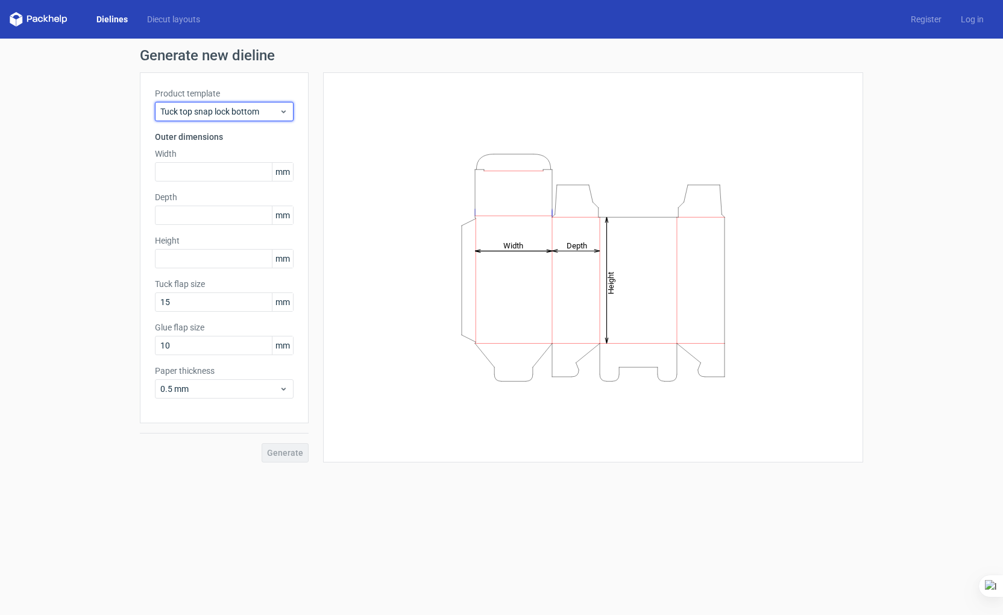
click at [194, 119] on div "Tuck top snap lock bottom" at bounding box center [224, 111] width 139 height 19
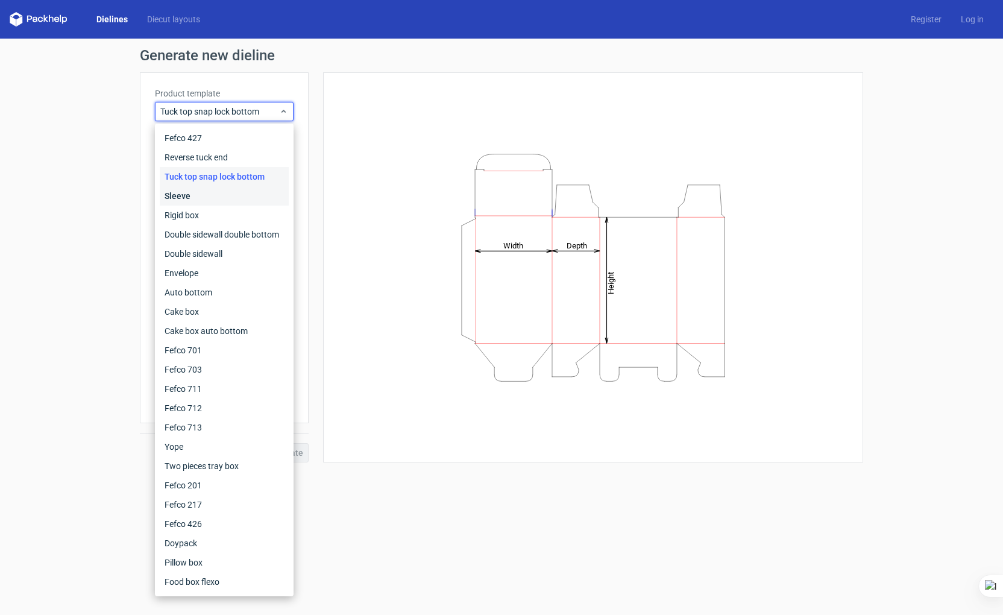
click at [198, 195] on div "Sleeve" at bounding box center [224, 195] width 129 height 19
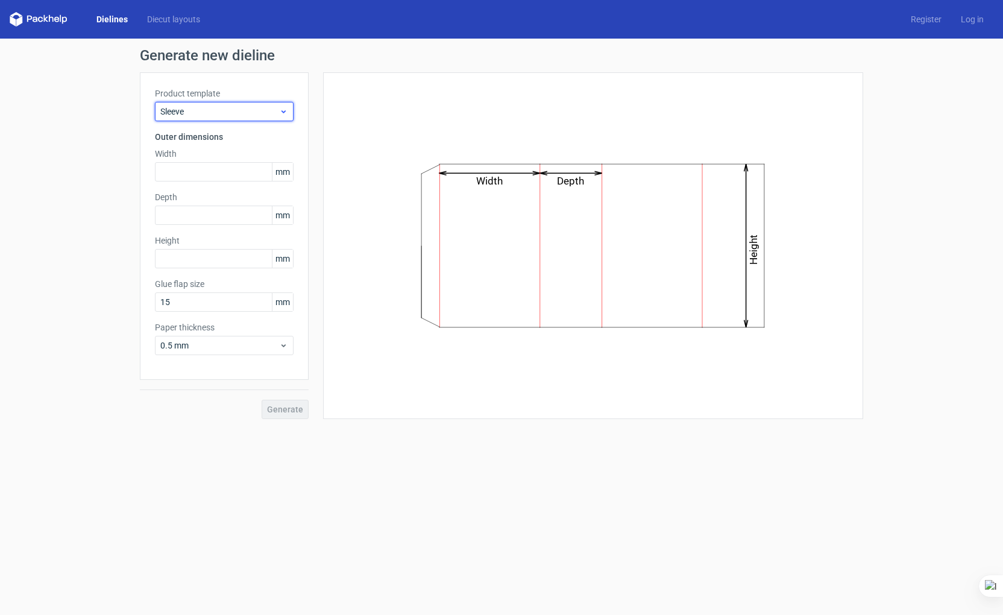
click at [197, 118] on div "Sleeve" at bounding box center [224, 111] width 139 height 19
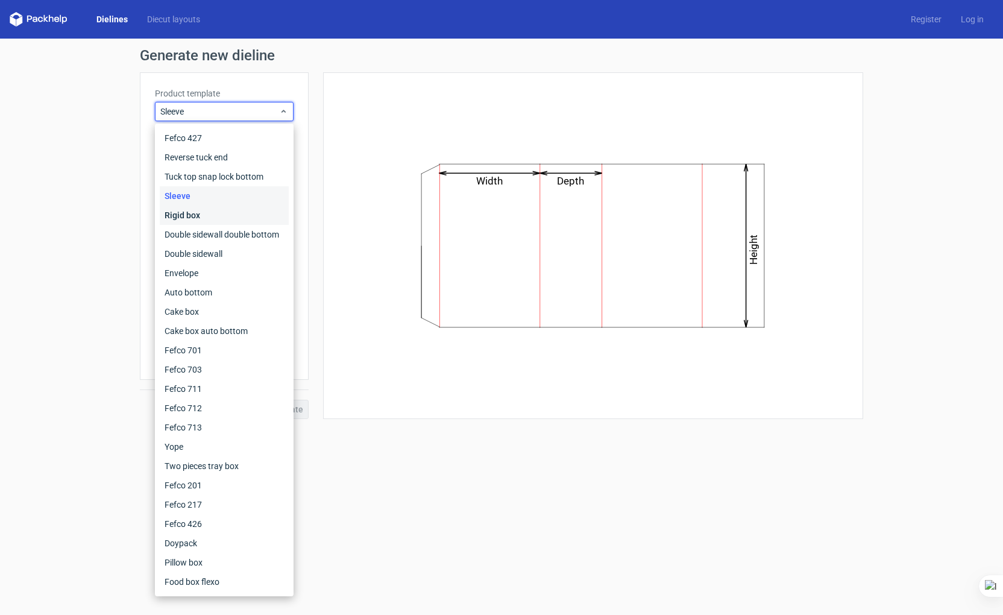
click at [203, 212] on div "Rigid box" at bounding box center [224, 215] width 129 height 19
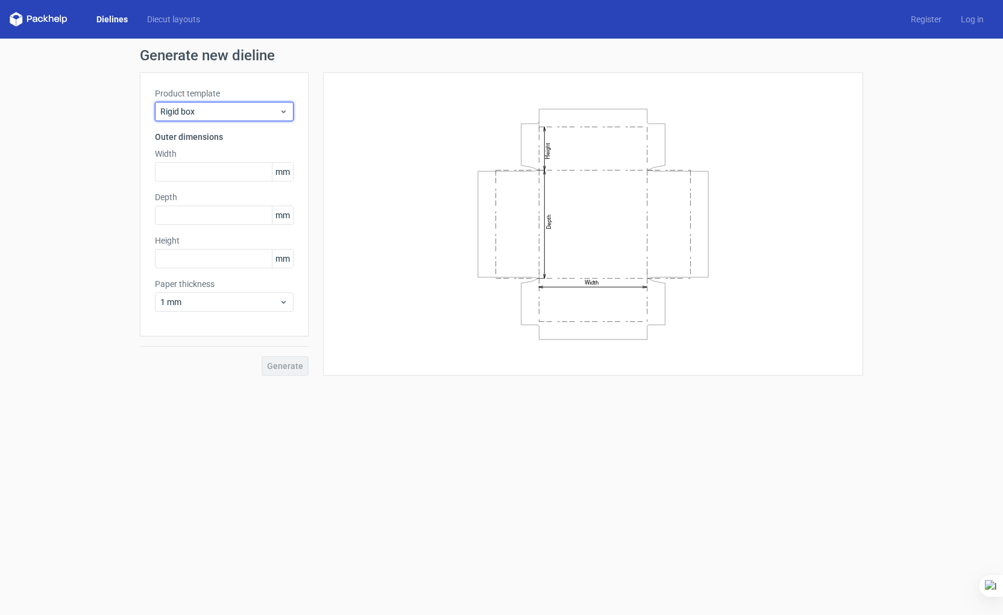
drag, startPoint x: 202, startPoint y: 113, endPoint x: 200, endPoint y: 123, distance: 10.5
click at [202, 113] on span "Rigid box" at bounding box center [219, 112] width 119 height 12
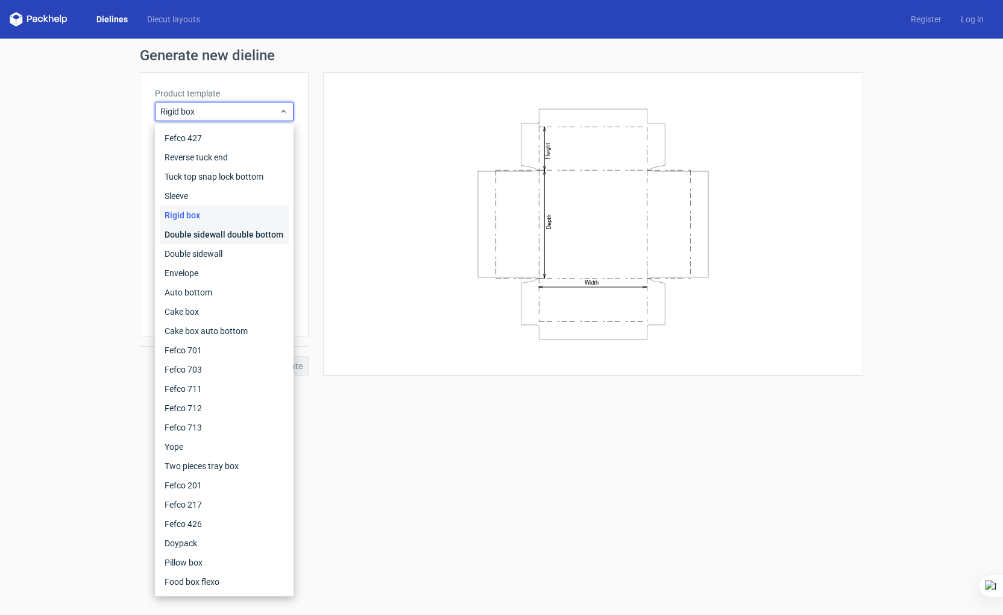
click at [201, 225] on div "Double sidewall double bottom" at bounding box center [224, 234] width 129 height 19
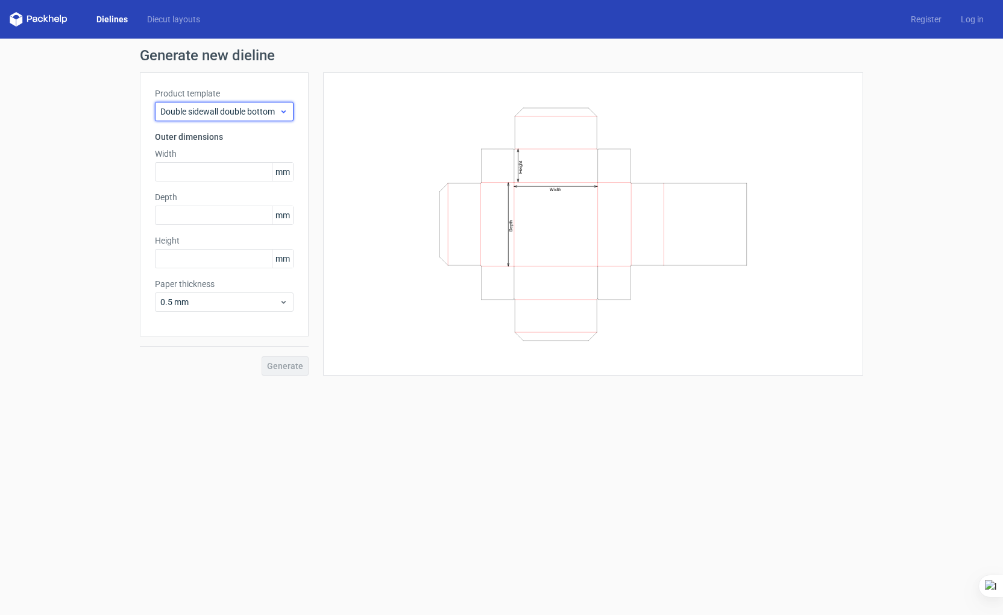
click at [201, 115] on span "Double sidewall double bottom" at bounding box center [219, 112] width 119 height 12
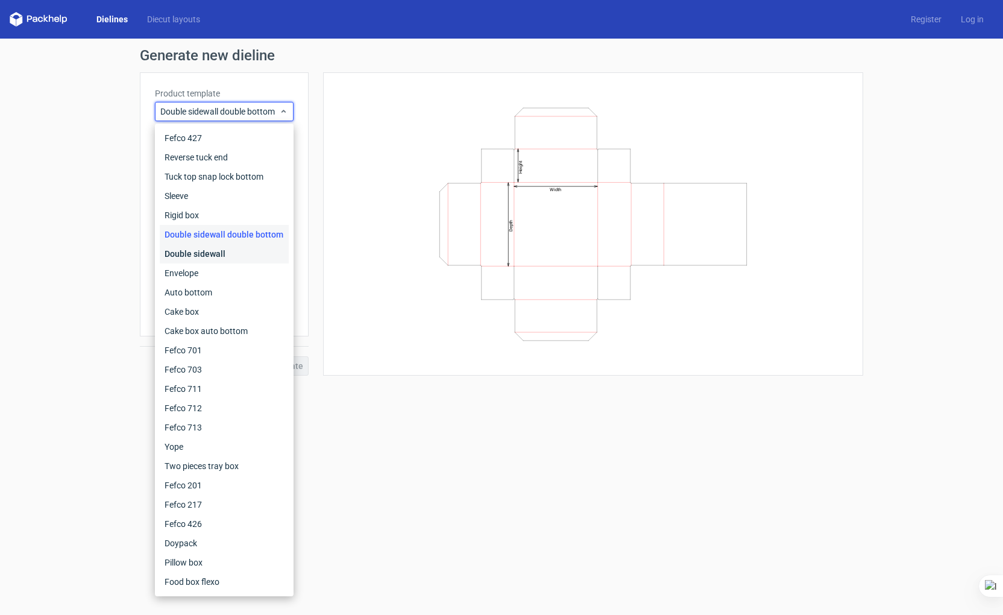
click at [203, 247] on div "Double sidewall" at bounding box center [224, 253] width 129 height 19
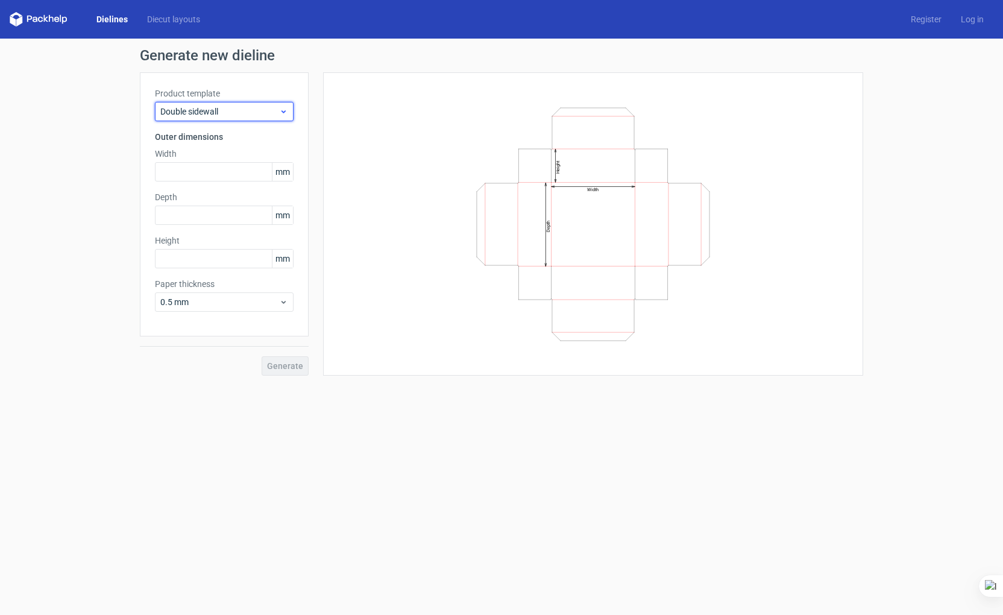
click at [219, 104] on div "Double sidewall" at bounding box center [224, 111] width 139 height 19
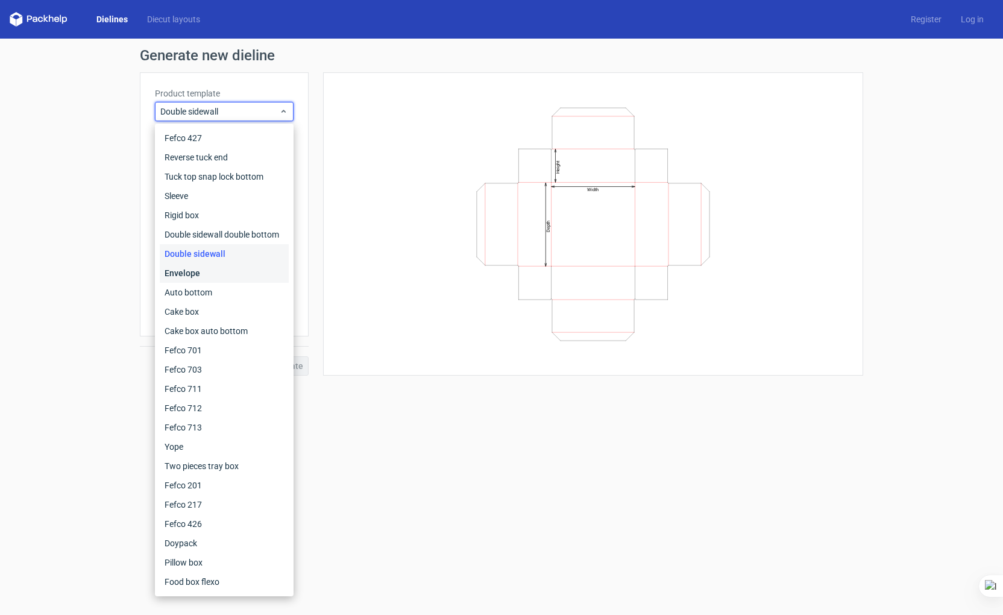
click at [219, 280] on div "Envelope" at bounding box center [224, 273] width 129 height 19
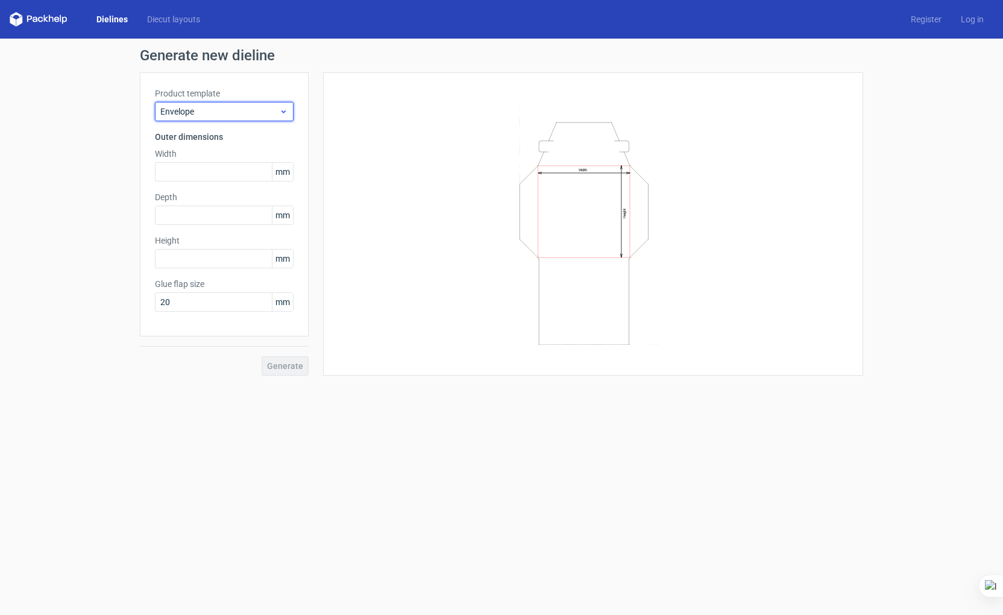
click at [230, 112] on span "Envelope" at bounding box center [219, 112] width 119 height 12
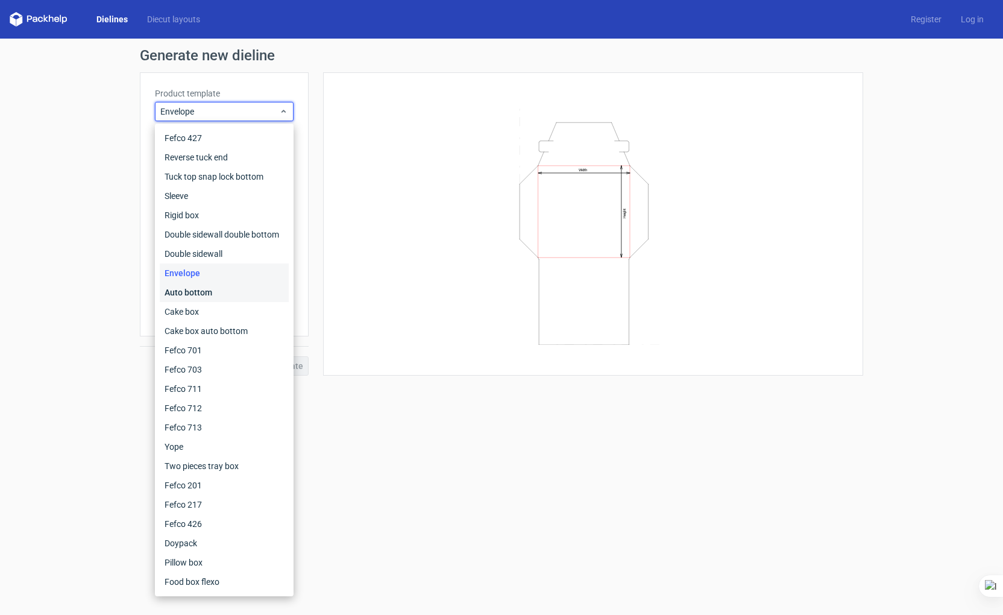
click at [241, 285] on div "Auto bottom" at bounding box center [224, 292] width 129 height 19
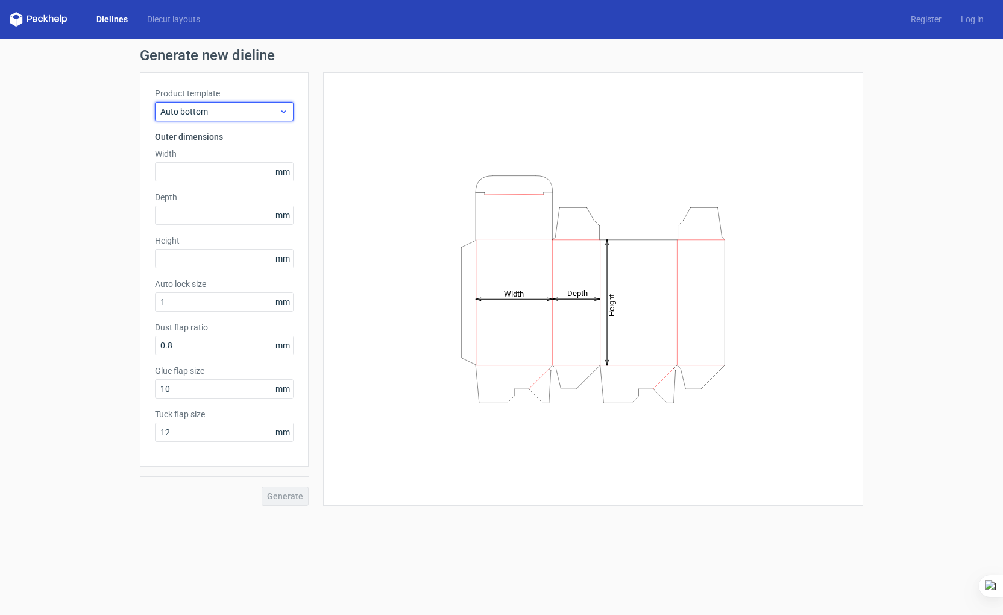
click at [222, 110] on span "Auto bottom" at bounding box center [219, 112] width 119 height 12
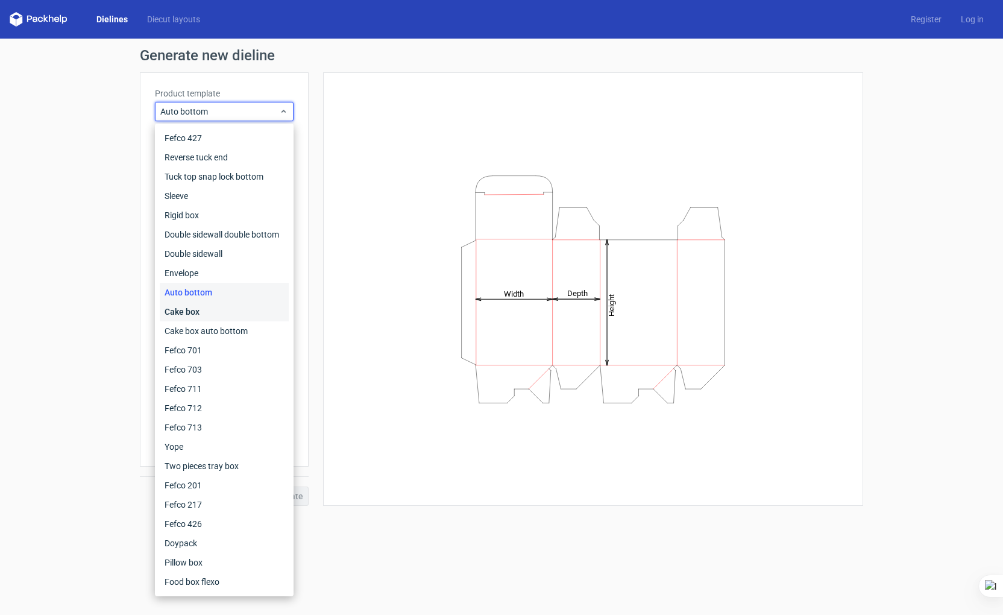
click at [239, 311] on div "Cake box" at bounding box center [224, 311] width 129 height 19
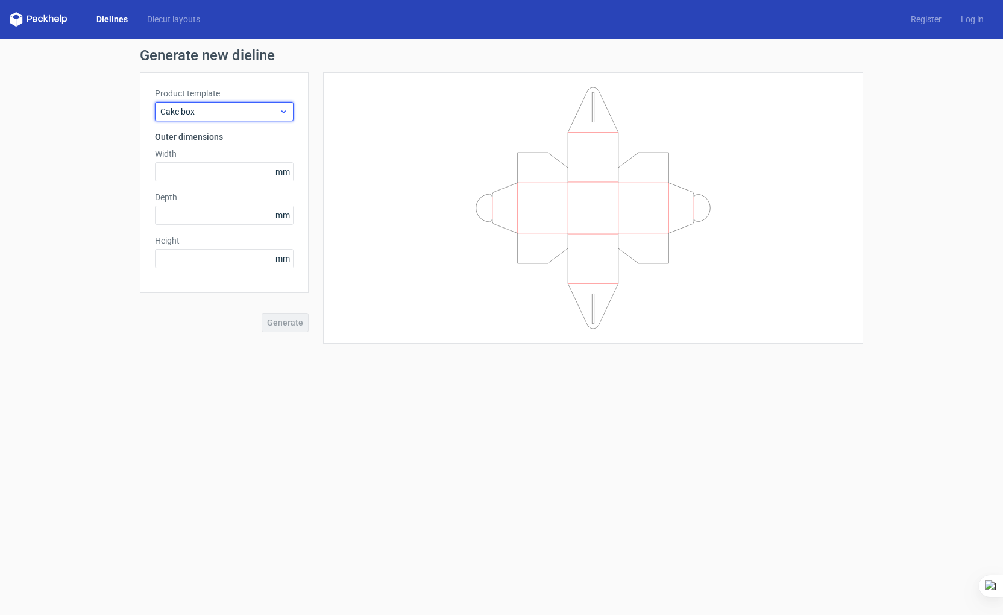
click at [219, 118] on div "Cake box" at bounding box center [224, 111] width 139 height 19
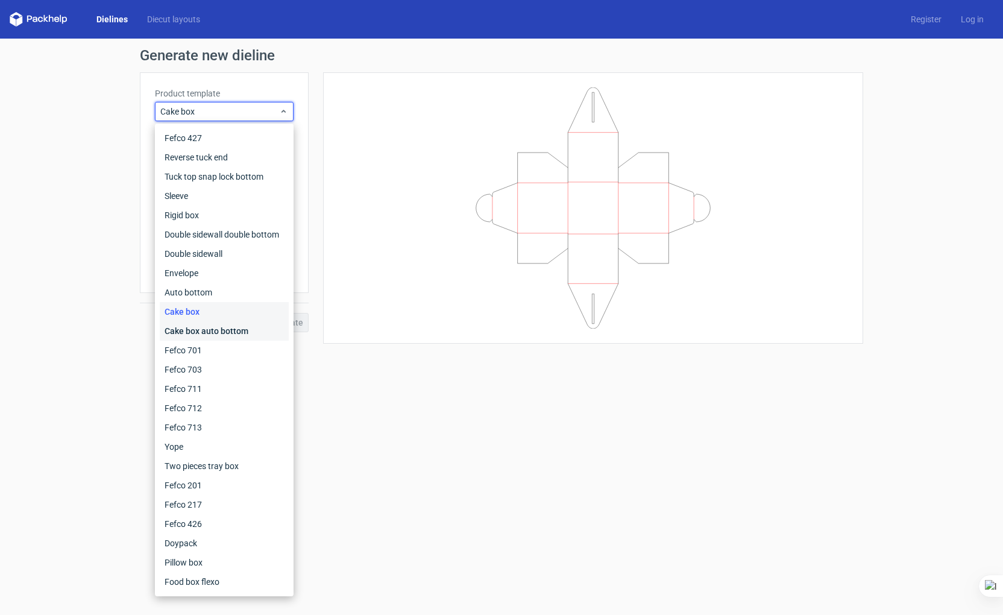
click at [248, 333] on div "Cake box auto bottom" at bounding box center [224, 330] width 129 height 19
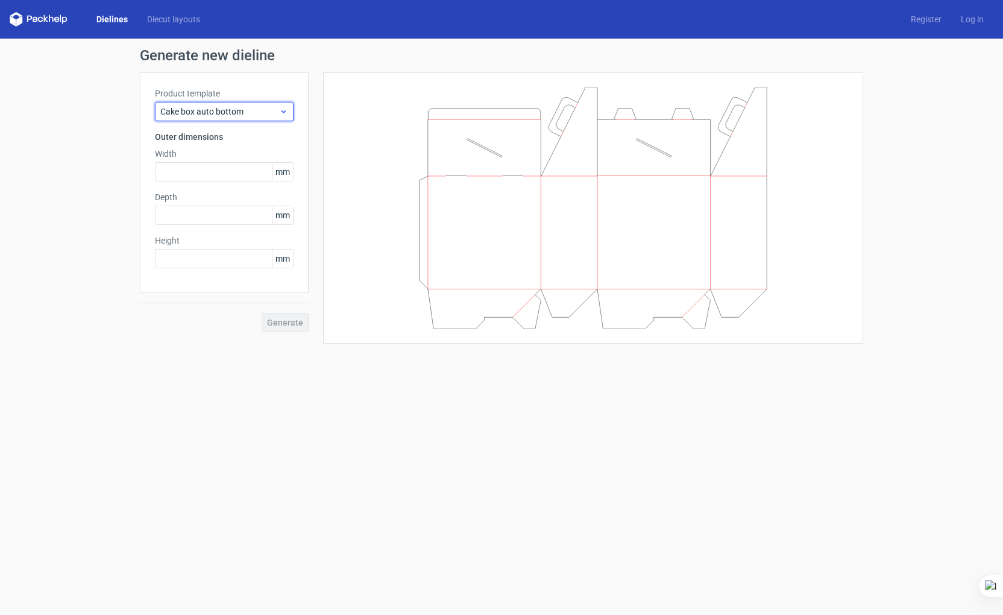
click at [209, 110] on span "Cake box auto bottom" at bounding box center [219, 112] width 119 height 12
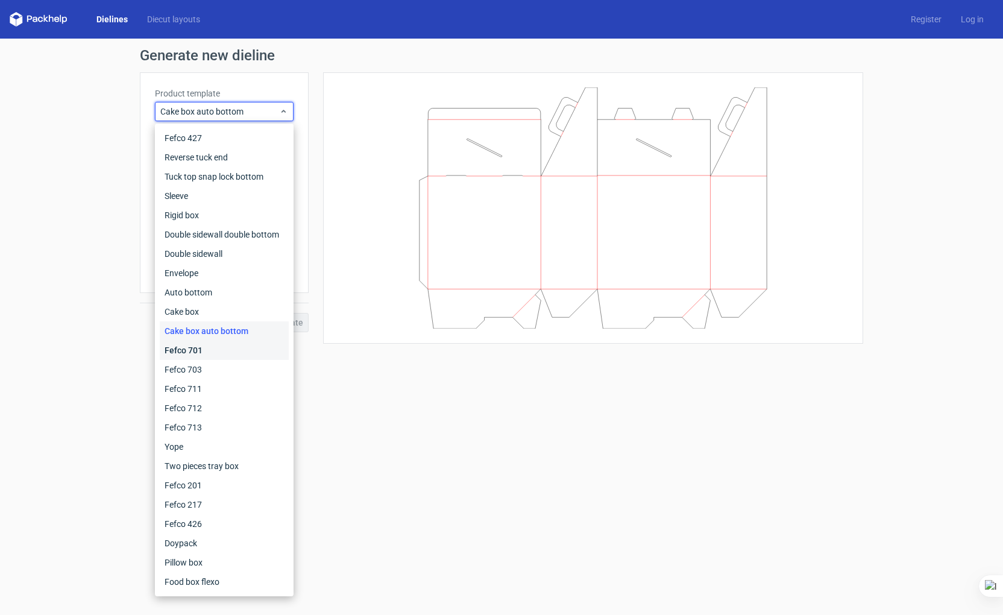
click at [233, 354] on div "Fefco 701" at bounding box center [224, 350] width 129 height 19
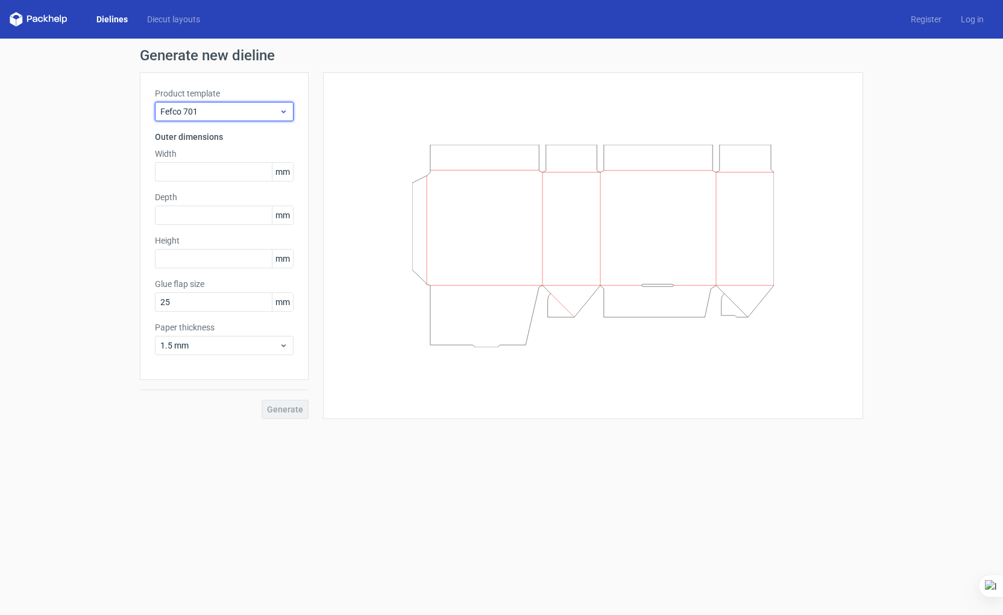
drag, startPoint x: 232, startPoint y: 108, endPoint x: 230, endPoint y: 118, distance: 10.4
click at [232, 108] on span "Fefco 701" at bounding box center [219, 112] width 119 height 12
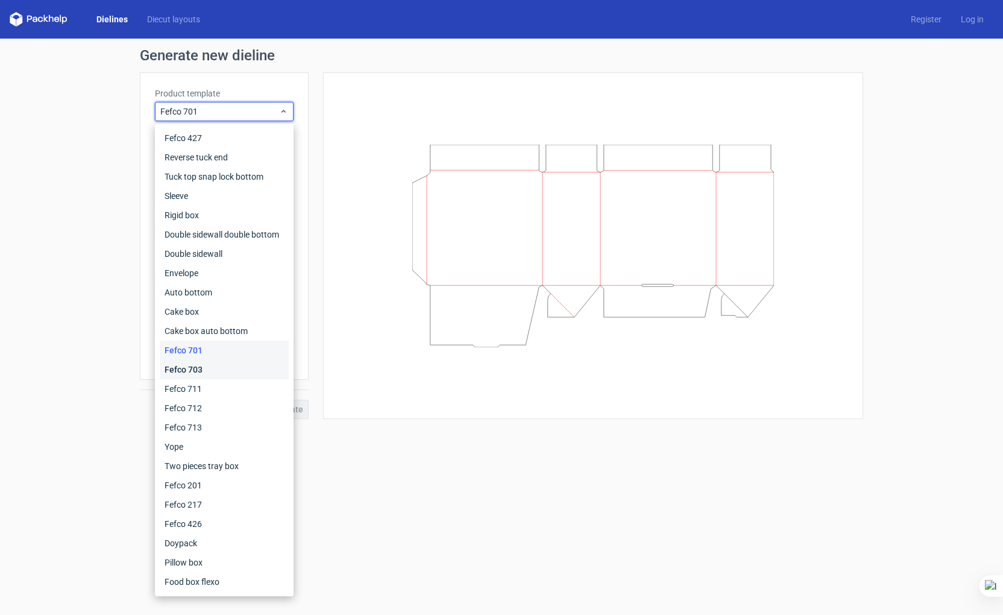
click at [222, 367] on div "Fefco 703" at bounding box center [224, 369] width 129 height 19
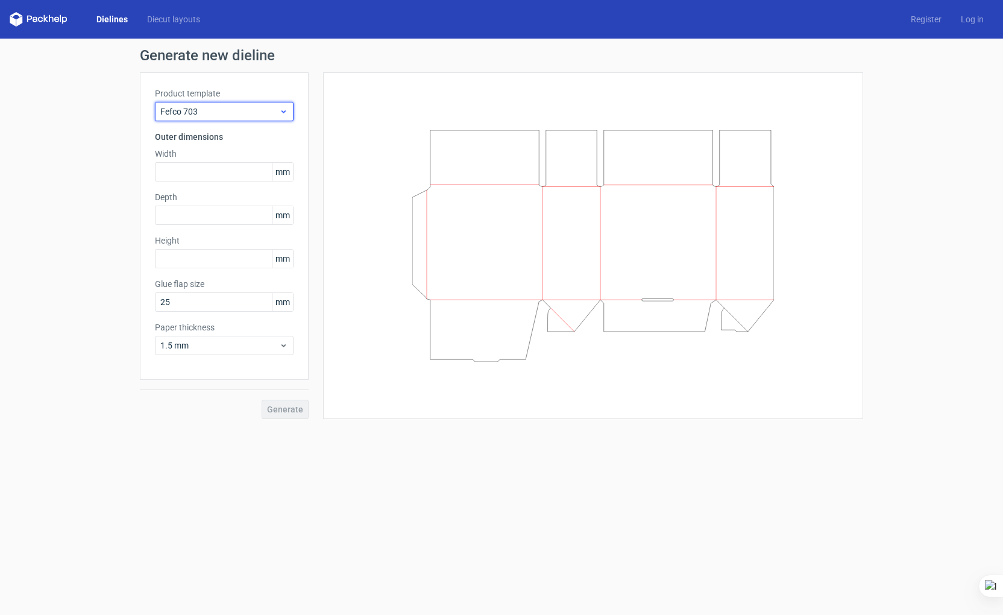
click at [209, 120] on div "Fefco 703" at bounding box center [224, 111] width 139 height 19
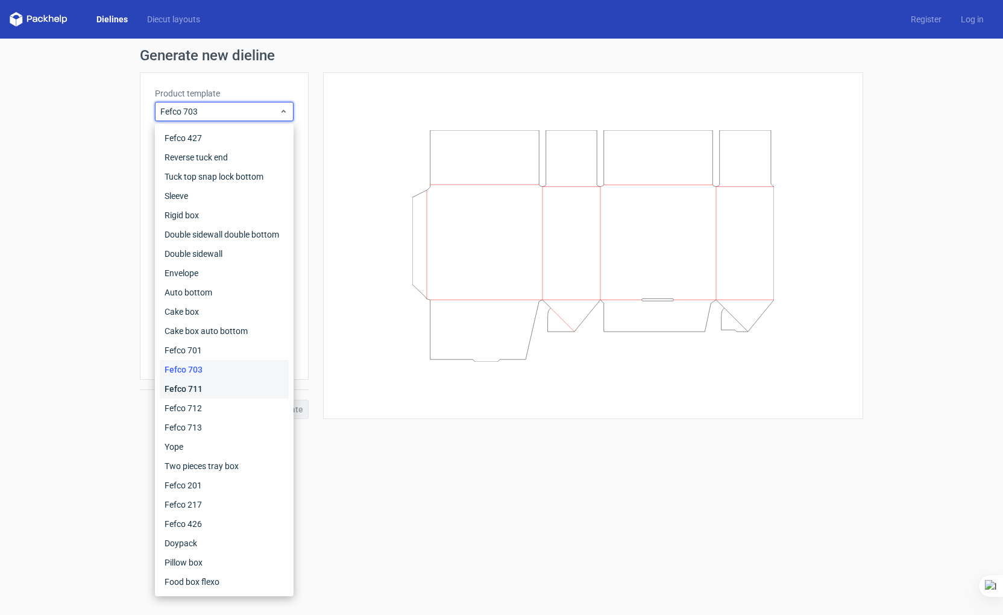
click at [215, 386] on div "Fefco 711" at bounding box center [224, 388] width 129 height 19
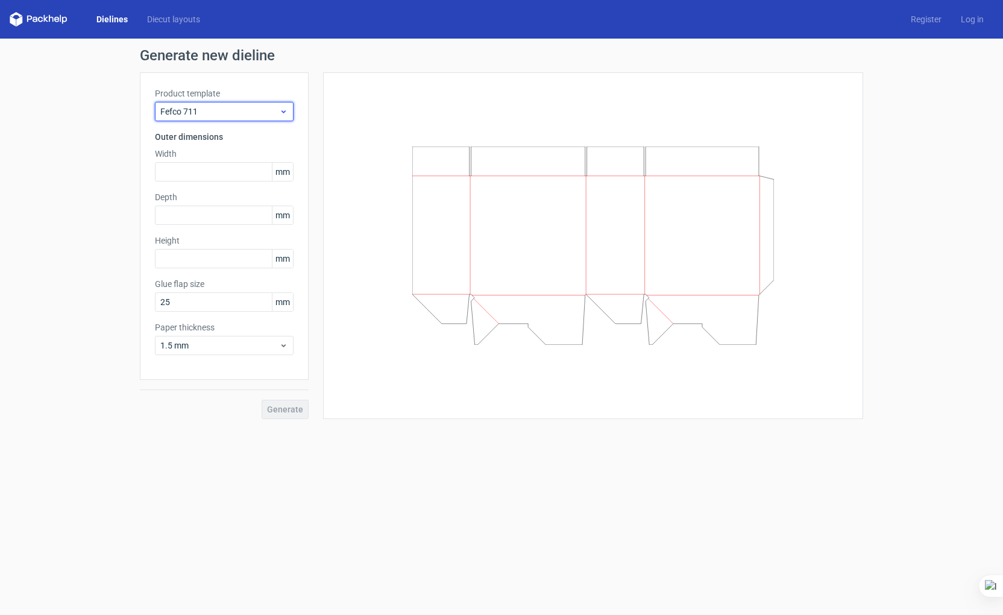
click at [240, 113] on span "Fefco 711" at bounding box center [219, 112] width 119 height 12
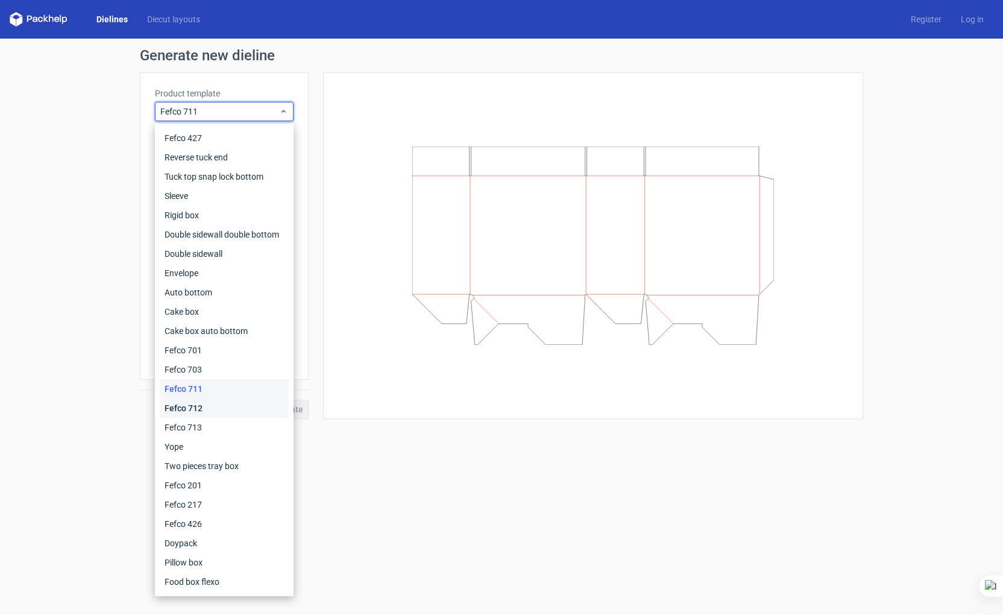
click at [212, 402] on div "Fefco 712" at bounding box center [224, 408] width 129 height 19
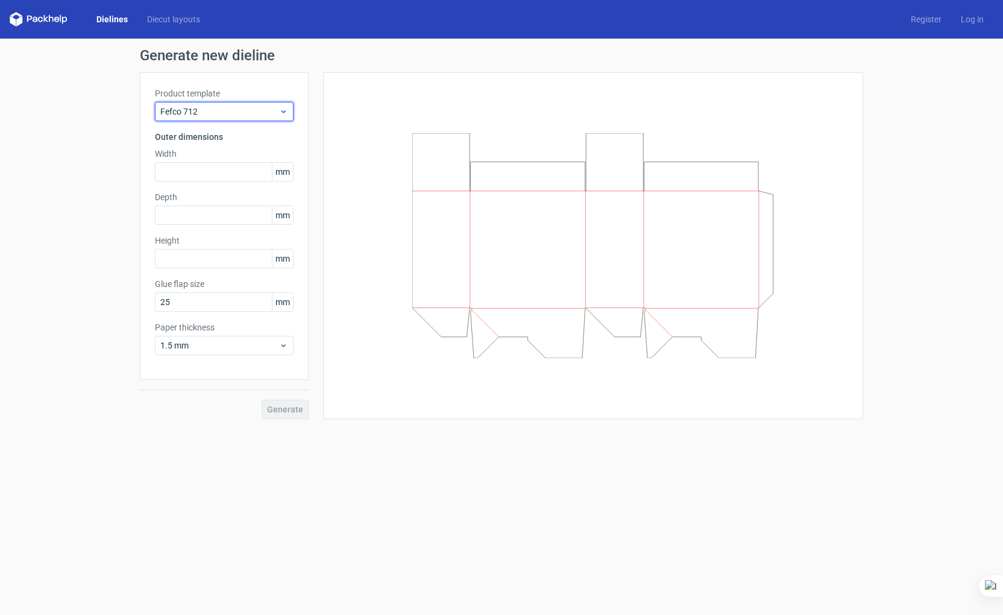
click at [205, 112] on span "Fefco 712" at bounding box center [219, 112] width 119 height 12
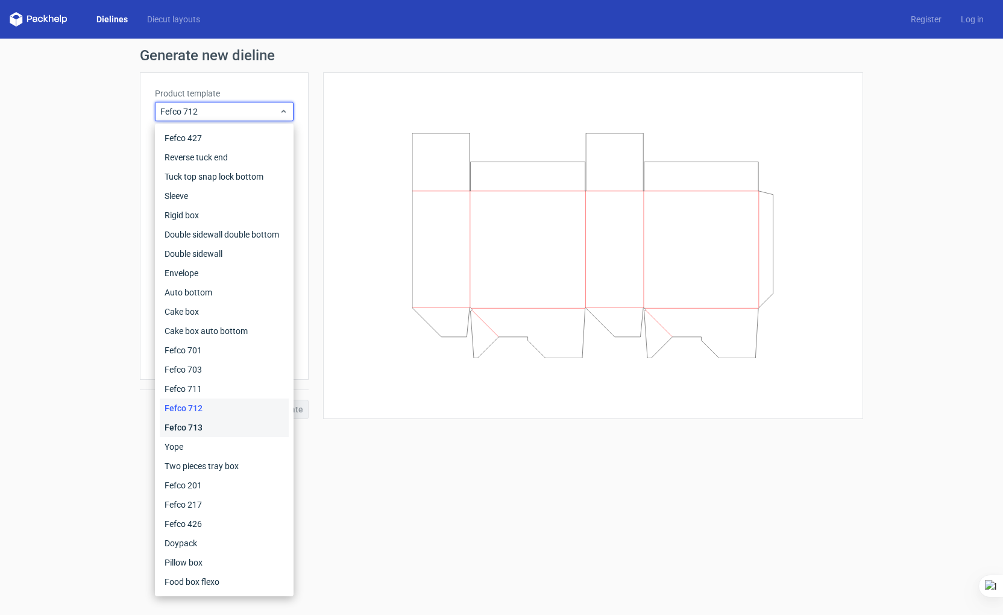
click at [233, 431] on div "Fefco 713" at bounding box center [224, 427] width 129 height 19
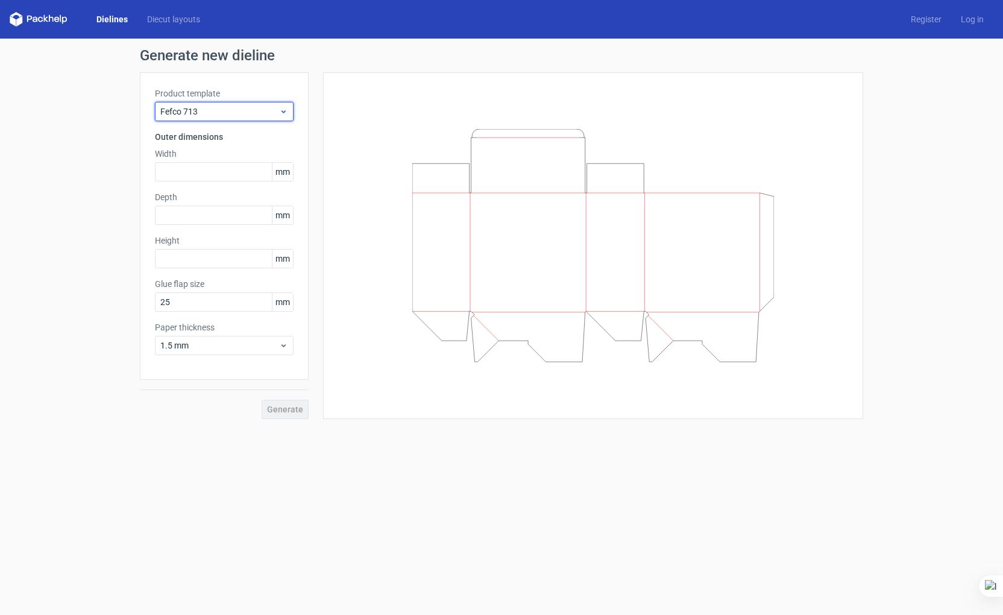
click at [225, 102] on div "Fefco 713" at bounding box center [224, 111] width 139 height 19
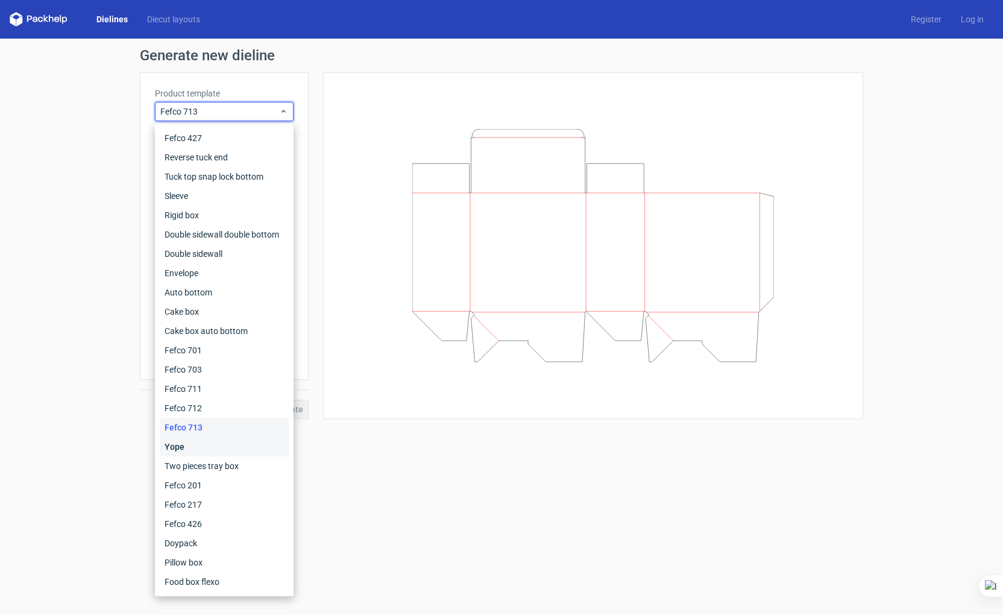
click at [262, 453] on div "Yope" at bounding box center [224, 446] width 129 height 19
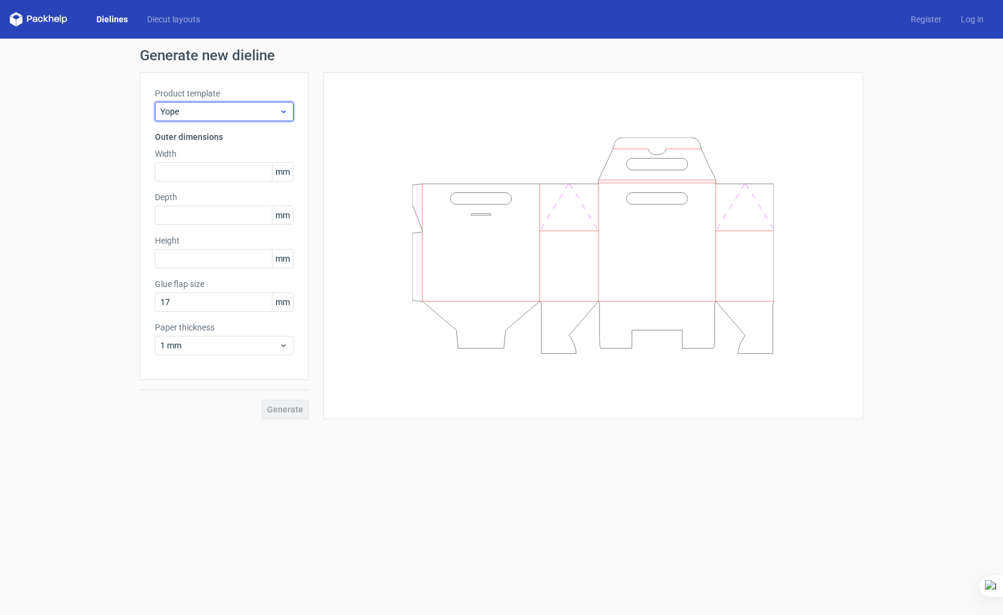
click at [221, 111] on span "Yope" at bounding box center [219, 112] width 119 height 12
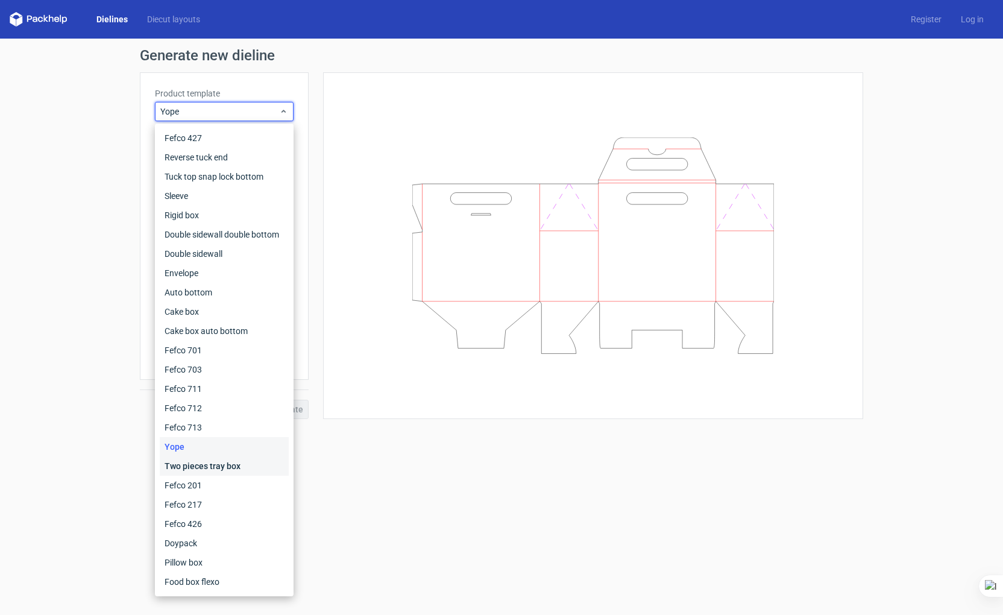
click at [219, 467] on div "Two pieces tray box" at bounding box center [224, 465] width 129 height 19
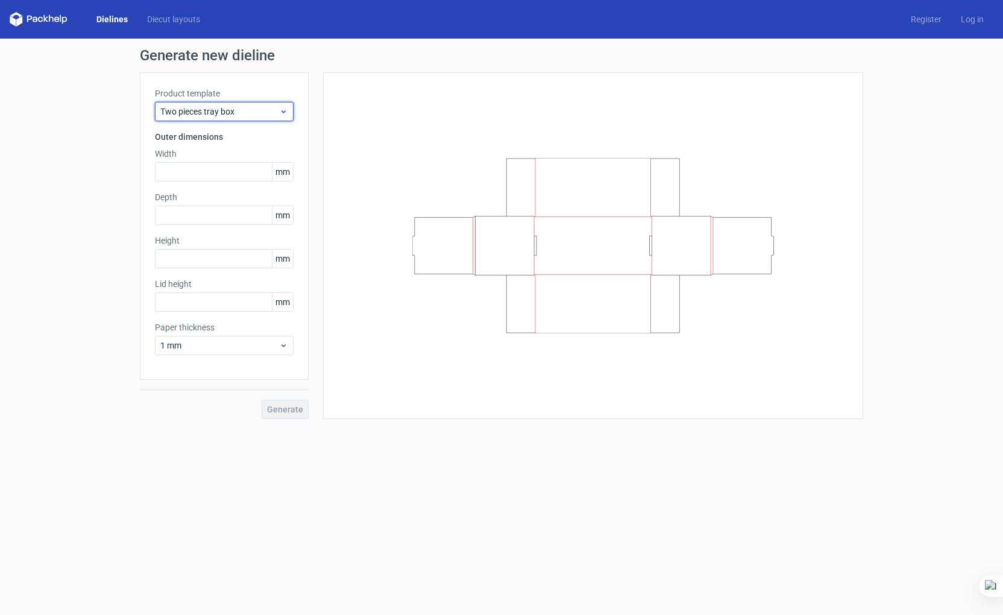
click at [253, 111] on span "Two pieces tray box" at bounding box center [219, 112] width 119 height 12
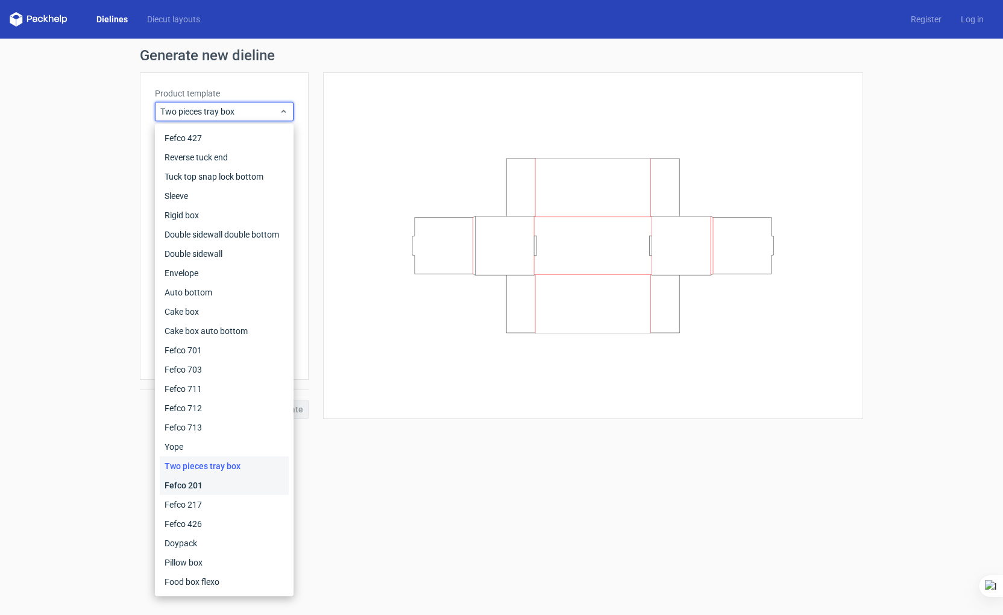
click at [241, 490] on div "Fefco 201" at bounding box center [224, 485] width 129 height 19
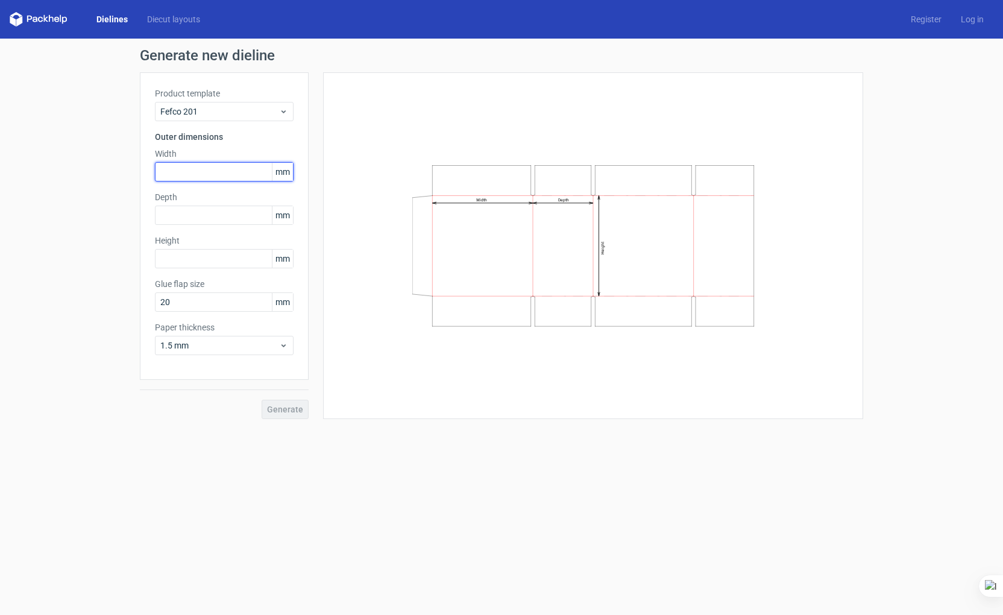
click at [184, 177] on input "text" at bounding box center [224, 171] width 139 height 19
click at [206, 124] on div "Product template Fefco 201 Outer dimensions Width mm Depth mm Height mm Glue fl…" at bounding box center [224, 226] width 169 height 308
click at [207, 112] on span "Fefco 201" at bounding box center [219, 112] width 119 height 12
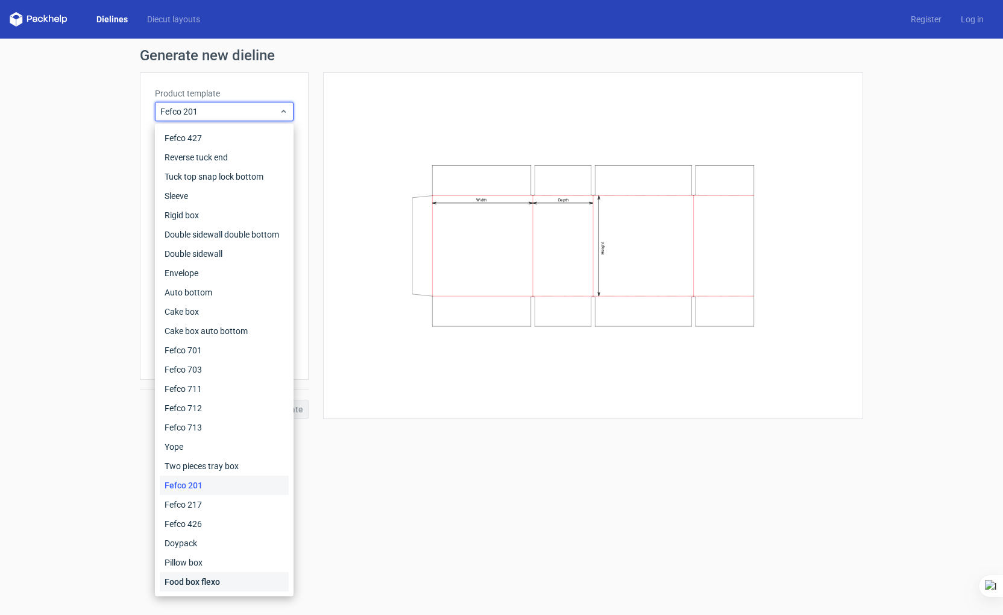
click at [228, 575] on div "Food box flexo" at bounding box center [224, 581] width 129 height 19
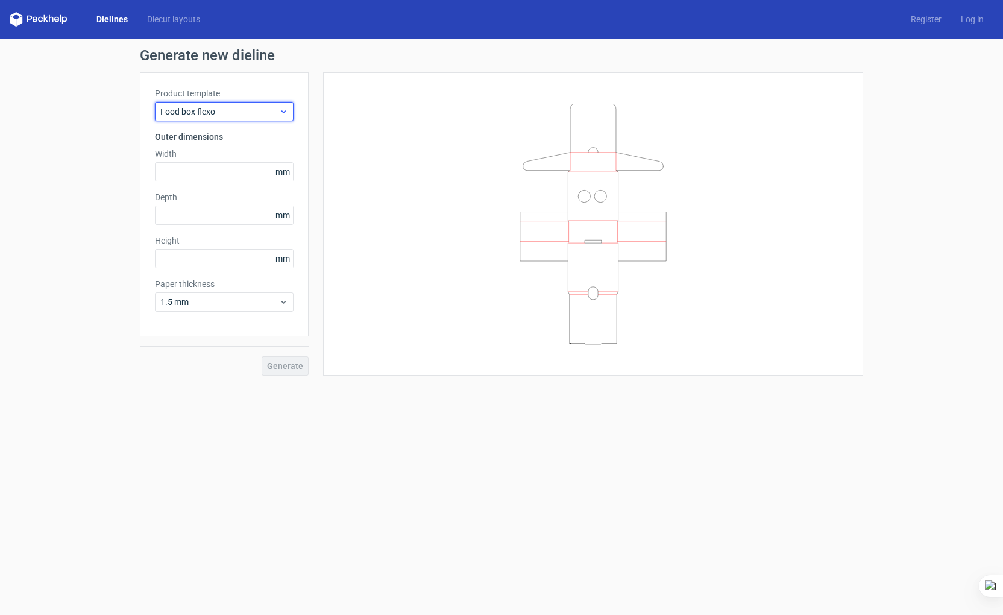
click at [216, 107] on span "Food box flexo" at bounding box center [219, 112] width 119 height 12
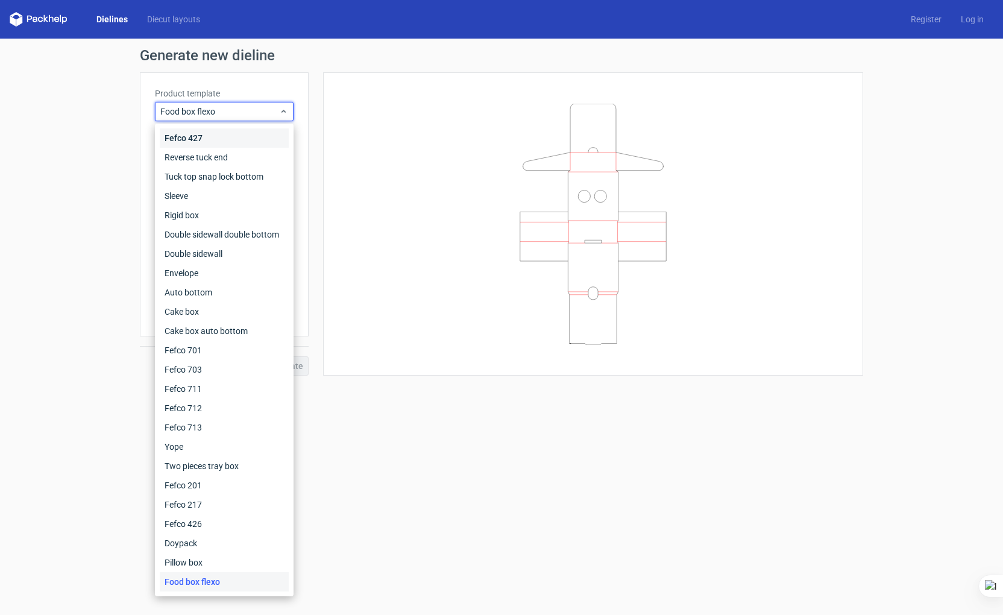
click at [208, 135] on div "Fefco 427" at bounding box center [224, 137] width 129 height 19
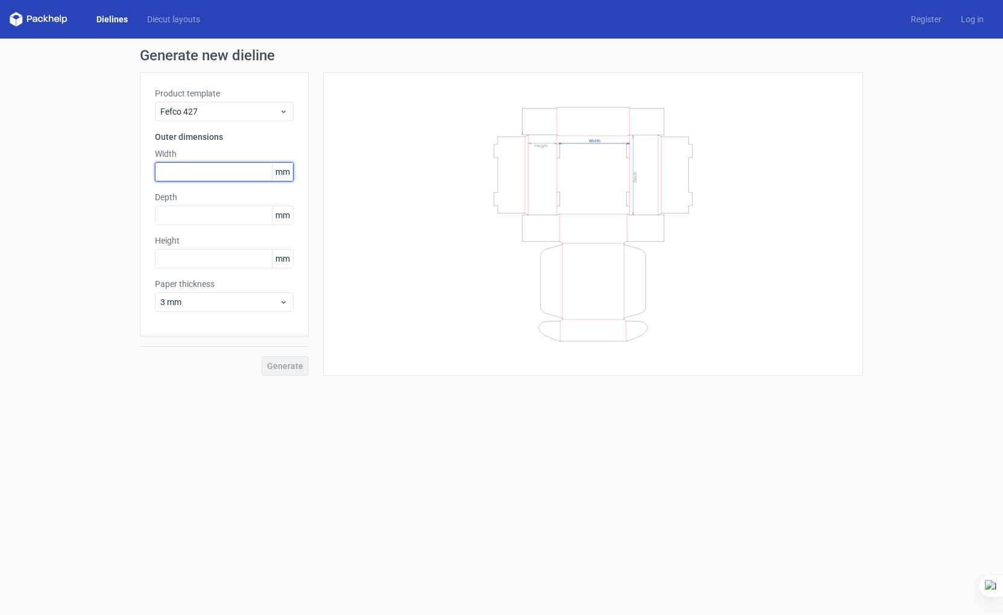
click at [232, 175] on input "text" at bounding box center [224, 171] width 139 height 19
type input "1"
type input "150"
type input "68"
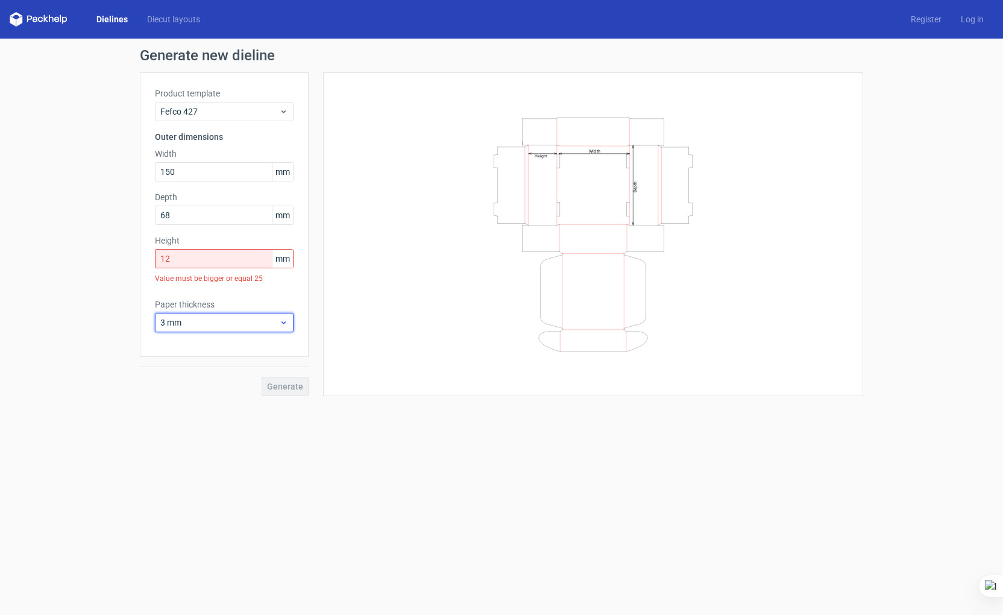
click at [226, 316] on div "3 mm" at bounding box center [224, 322] width 139 height 19
click at [200, 350] on div "0.4 mm" at bounding box center [224, 348] width 129 height 19
click at [217, 256] on input "12" at bounding box center [224, 258] width 139 height 19
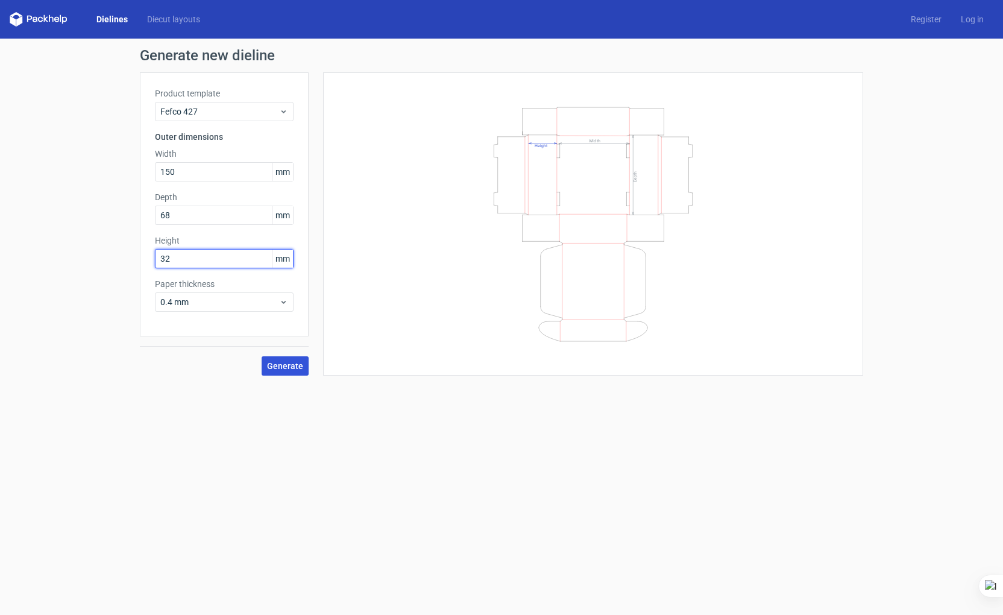
type input "32"
click at [276, 367] on span "Generate" at bounding box center [285, 366] width 36 height 8
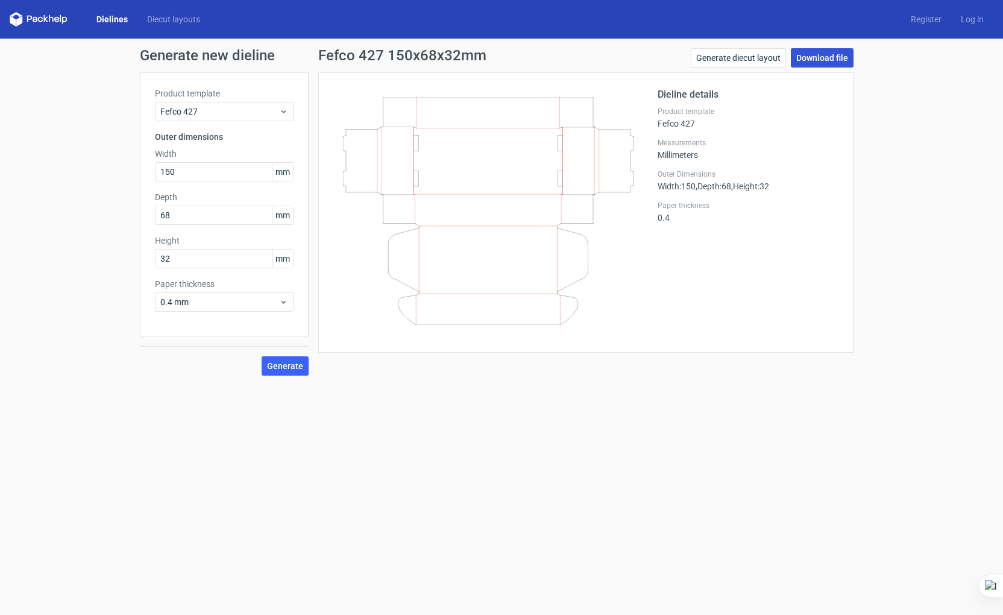
click at [829, 62] on link "Download file" at bounding box center [822, 57] width 63 height 19
click at [177, 21] on link "Diecut layouts" at bounding box center [173, 19] width 72 height 12
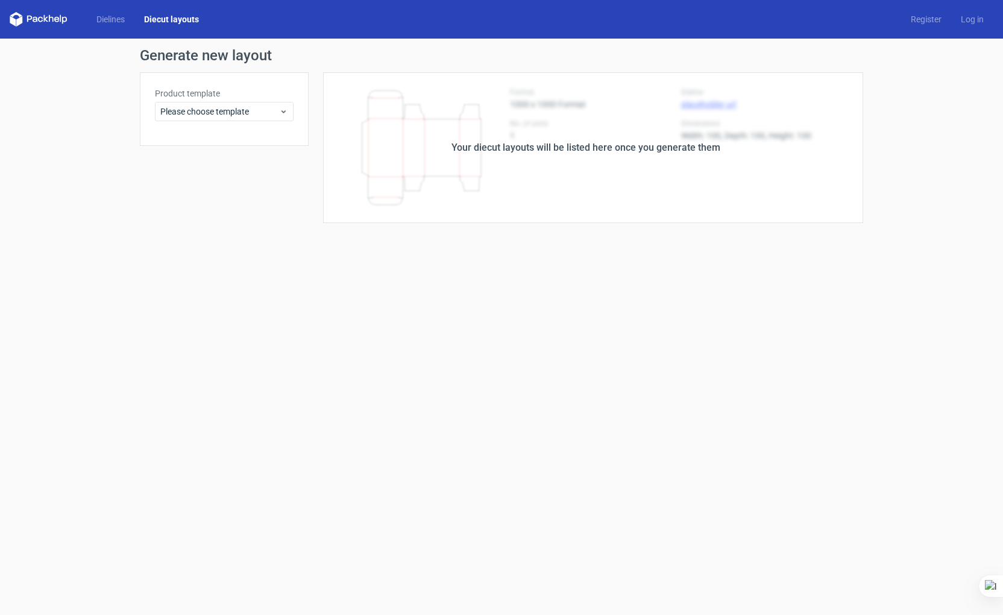
click at [238, 99] on div "Product template Please choose template" at bounding box center [224, 104] width 139 height 34
click at [232, 118] on div "Please choose template" at bounding box center [224, 111] width 139 height 19
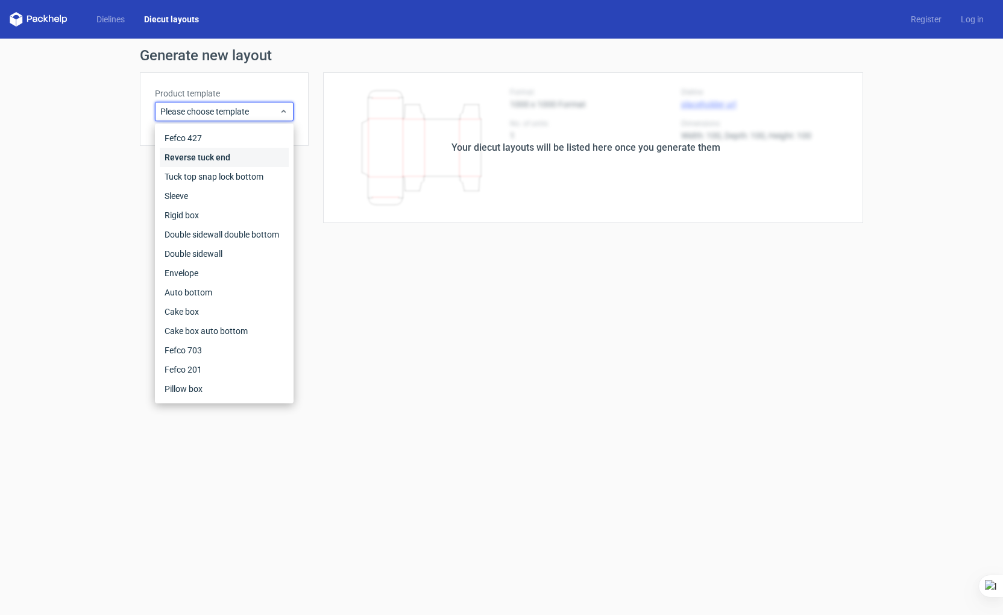
click at [215, 163] on div "Reverse tuck end" at bounding box center [224, 157] width 129 height 19
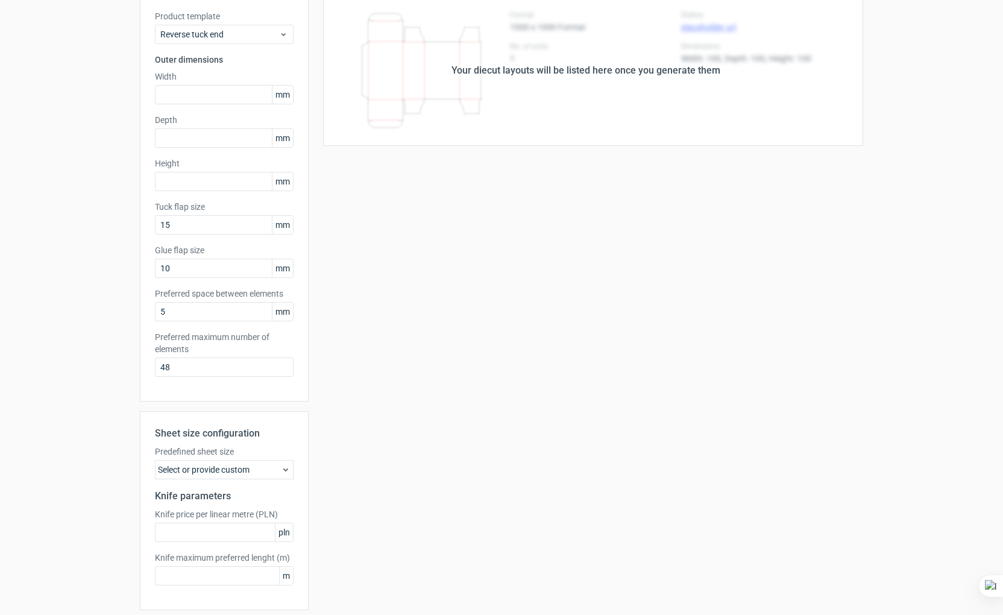
scroll to position [78, 0]
click at [245, 474] on div "Select or provide custom" at bounding box center [224, 468] width 139 height 19
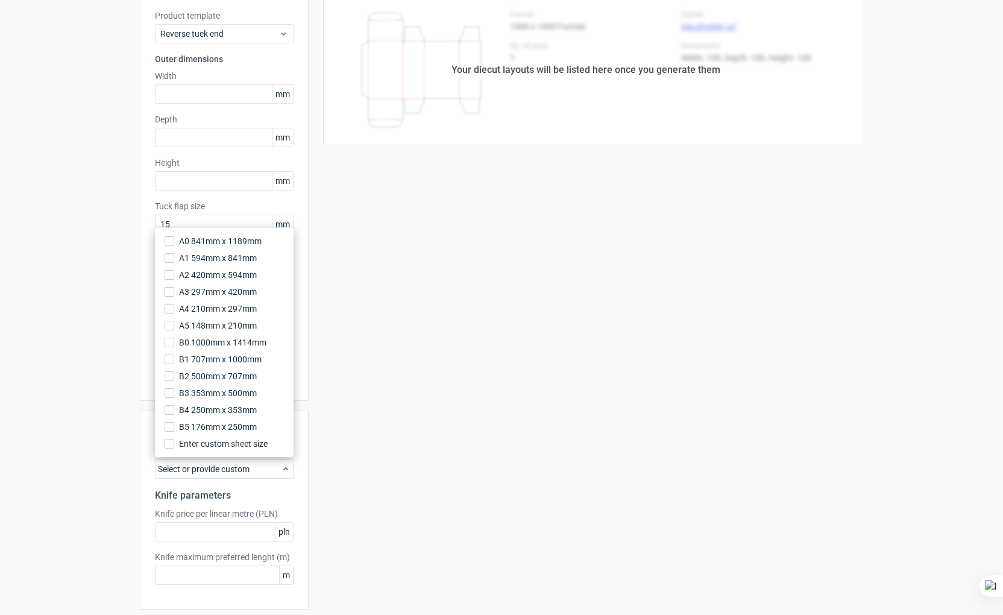
scroll to position [0, 1]
click at [382, 449] on div "Your diecut layouts will be listed here once you generate them Height Depth Wid…" at bounding box center [585, 322] width 555 height 654
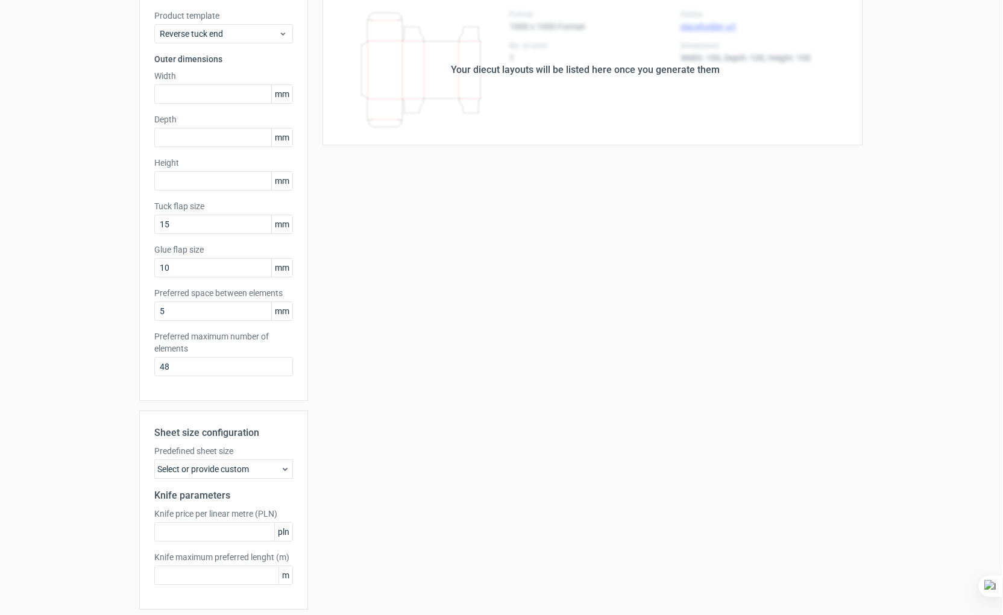
scroll to position [0, 0]
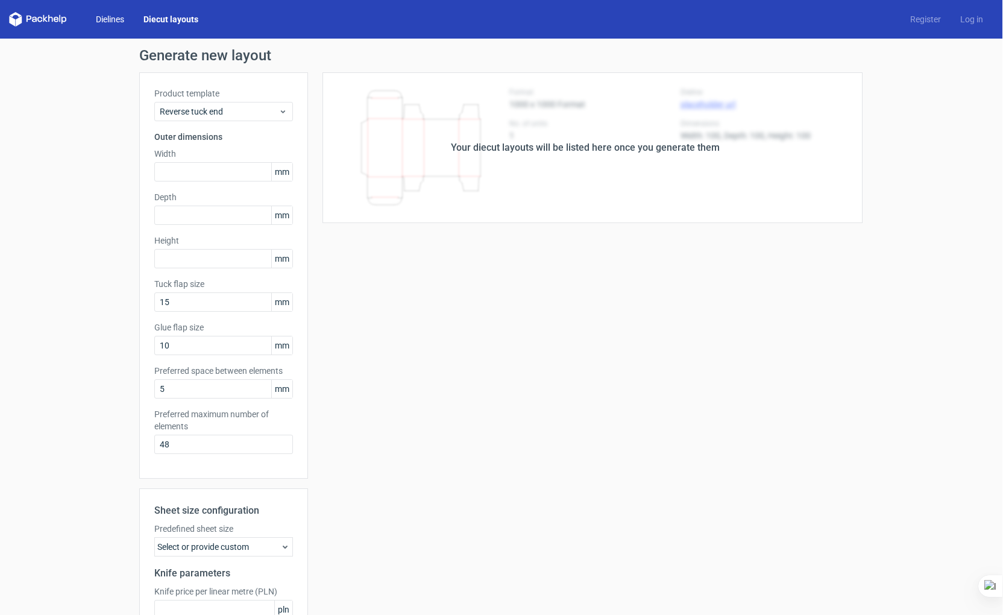
click at [98, 19] on link "Dielines" at bounding box center [110, 19] width 48 height 12
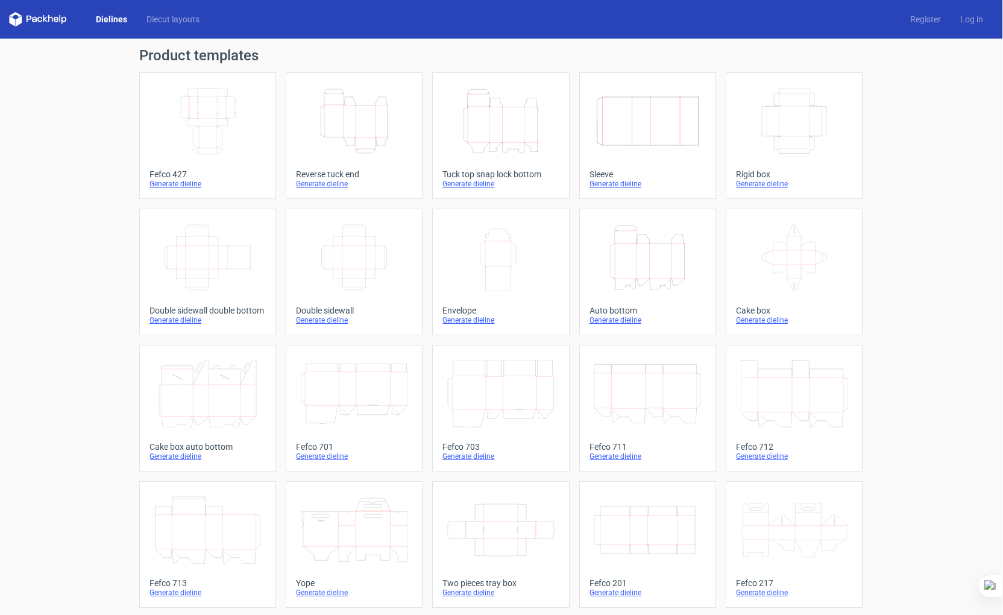
click at [163, 321] on div "Generate dieline" at bounding box center [208, 320] width 116 height 10
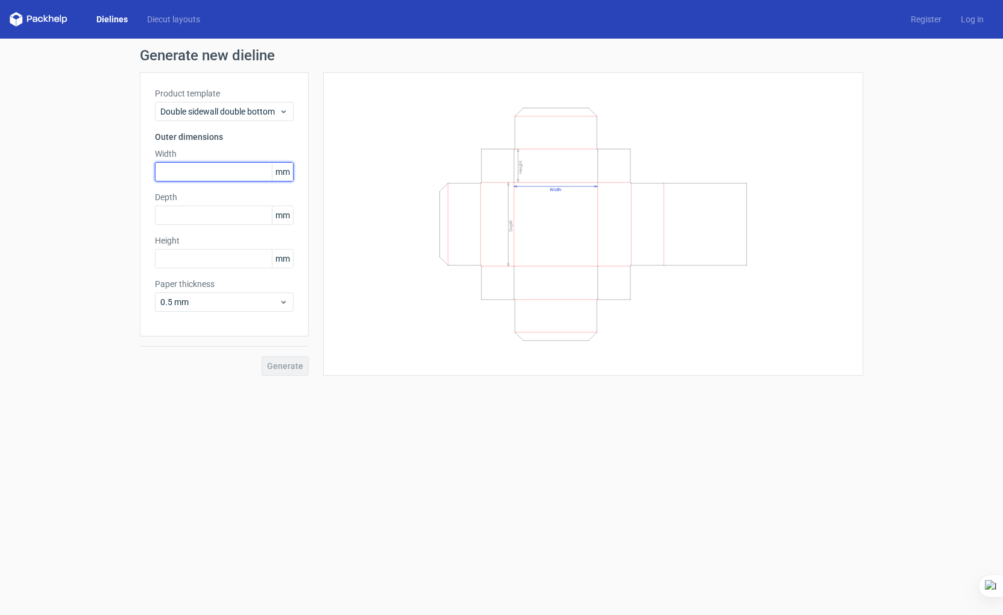
click at [191, 177] on input "text" at bounding box center [224, 171] width 139 height 19
type input "150"
type input "68"
type input "1"
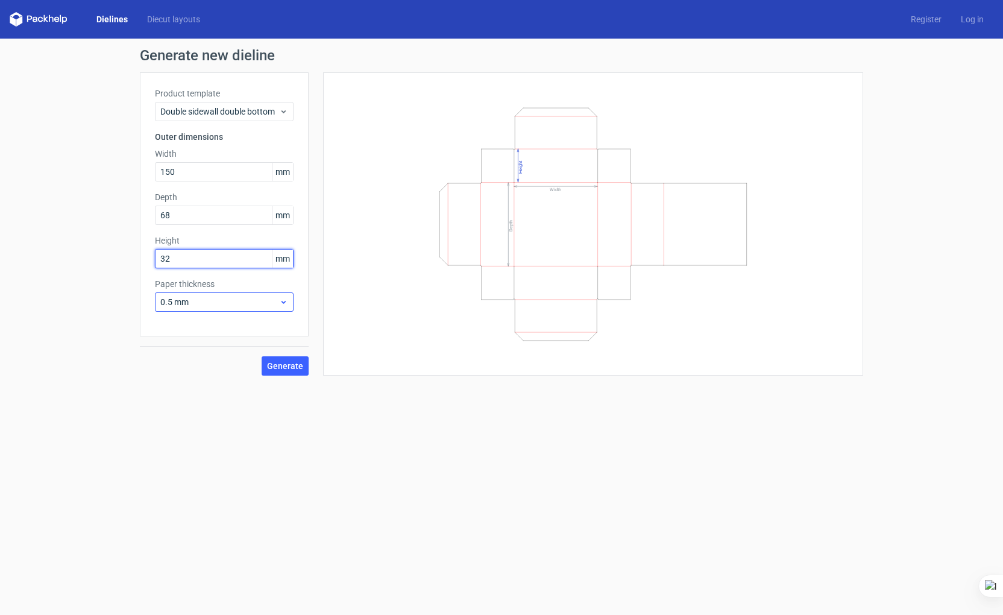
type input "32"
click at [203, 304] on span "0.5 mm" at bounding box center [219, 302] width 119 height 12
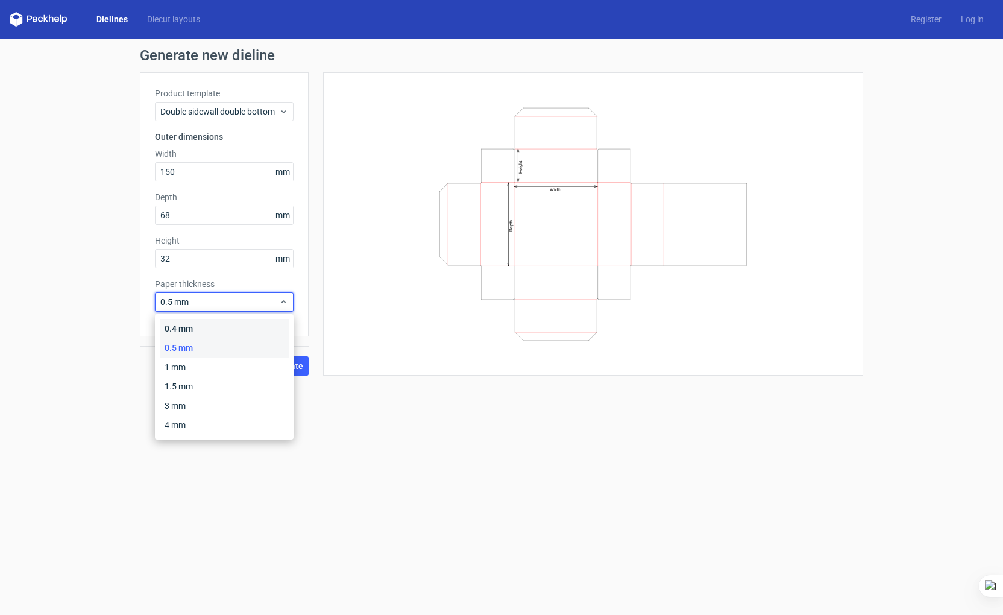
click at [209, 330] on div "0.4 mm" at bounding box center [224, 328] width 129 height 19
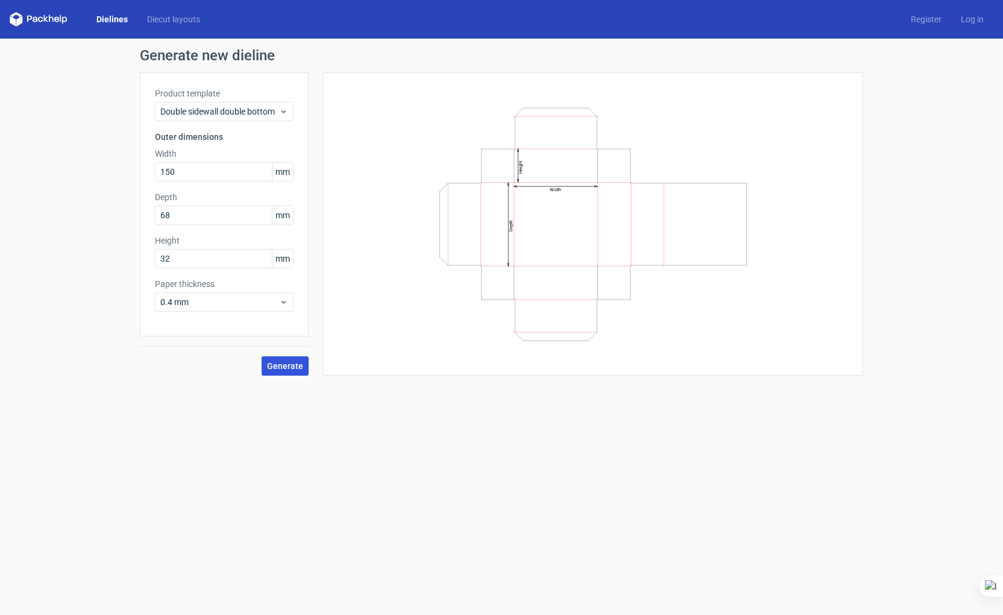
click at [280, 364] on span "Generate" at bounding box center [285, 366] width 36 height 8
